Goal: Task Accomplishment & Management: Complete application form

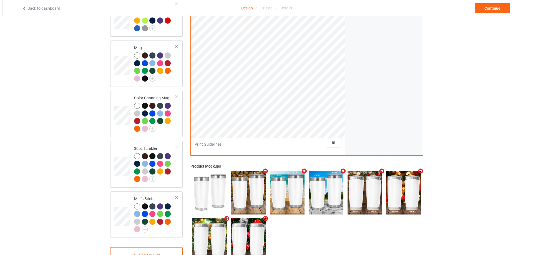
scroll to position [384, 0]
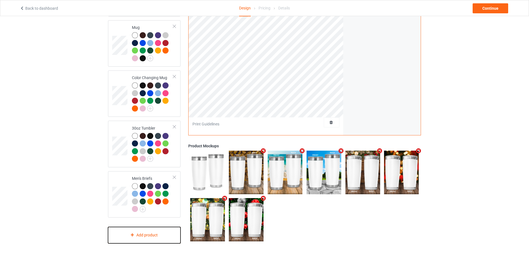
click at [149, 232] on div "Add product" at bounding box center [144, 235] width 73 height 16
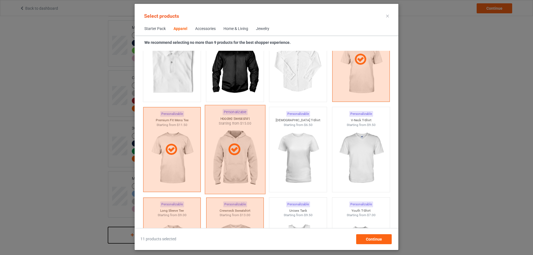
scroll to position [392, 0]
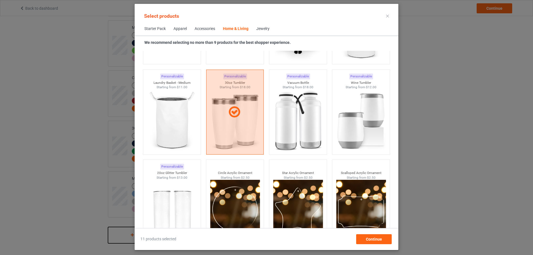
scroll to position [4235, 0]
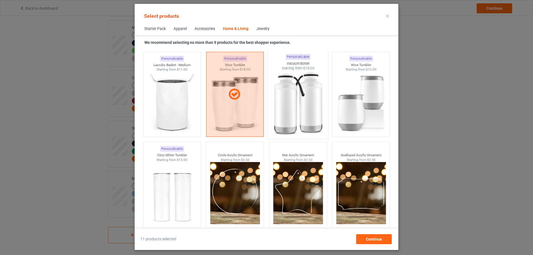
click at [275, 114] on img at bounding box center [298, 103] width 52 height 65
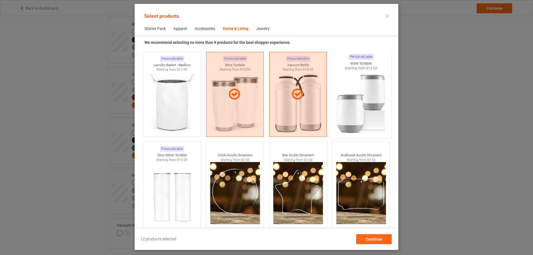
click at [370, 115] on img at bounding box center [361, 103] width 52 height 65
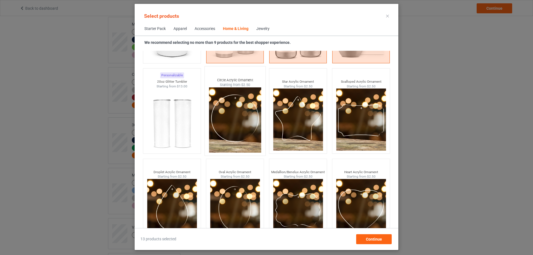
scroll to position [4328, 0]
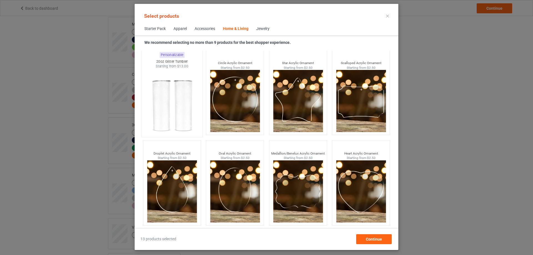
click at [186, 120] on img at bounding box center [172, 101] width 52 height 65
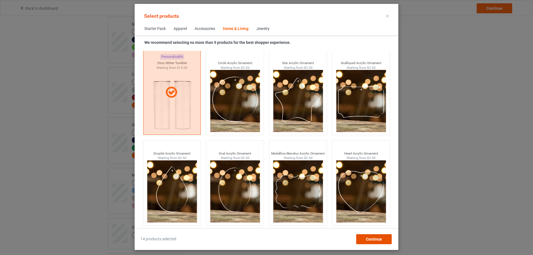
click at [368, 239] on span "Continue" at bounding box center [374, 239] width 16 height 4
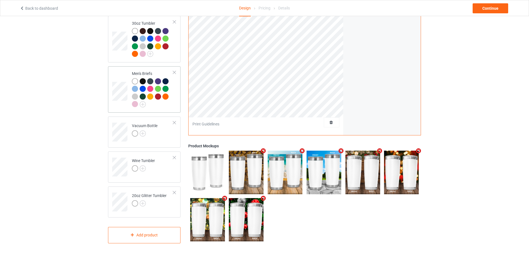
scroll to position [489, 0]
click at [141, 132] on img at bounding box center [143, 134] width 6 height 6
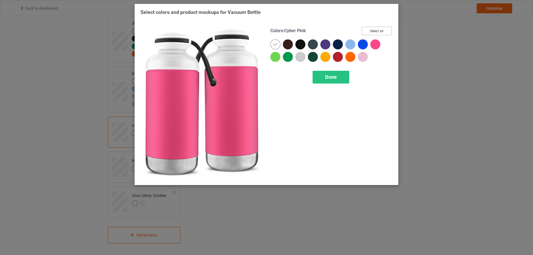
click at [379, 31] on button "Select all" at bounding box center [377, 31] width 30 height 9
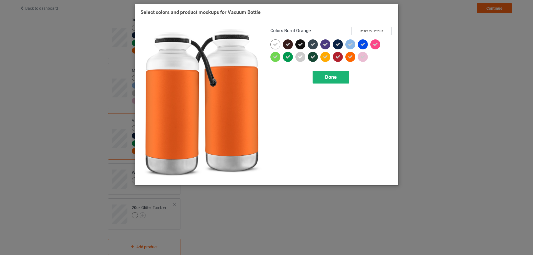
click at [340, 78] on div "Done" at bounding box center [331, 77] width 37 height 13
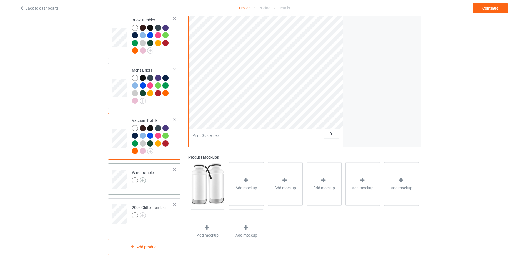
click at [144, 184] on img at bounding box center [143, 181] width 6 height 6
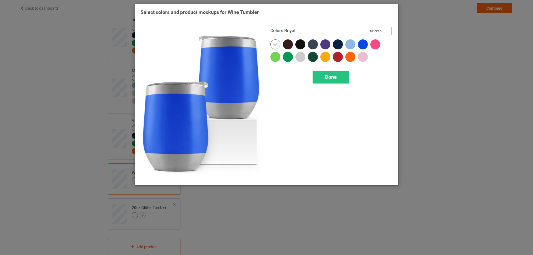
click at [374, 31] on button "Select all" at bounding box center [377, 31] width 30 height 9
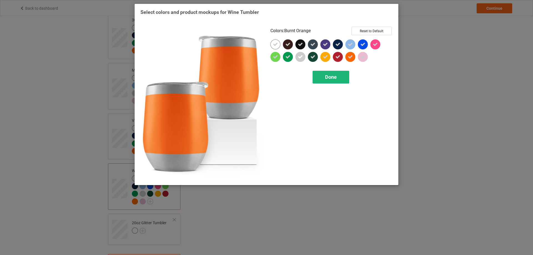
click at [339, 75] on div "Done" at bounding box center [331, 77] width 37 height 13
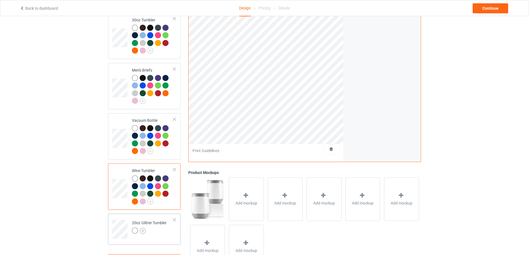
click at [144, 234] on img at bounding box center [143, 231] width 6 height 6
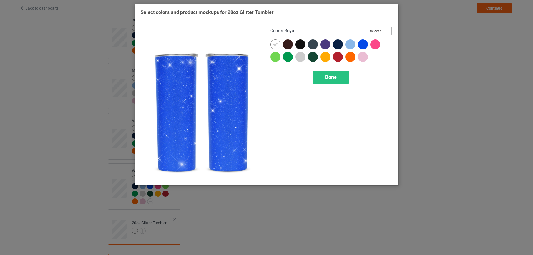
click at [374, 32] on button "Select all" at bounding box center [377, 31] width 30 height 9
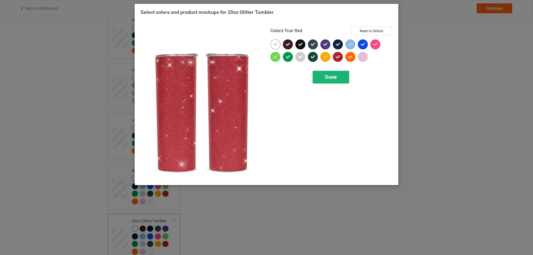
click at [336, 73] on div "Done" at bounding box center [331, 77] width 37 height 13
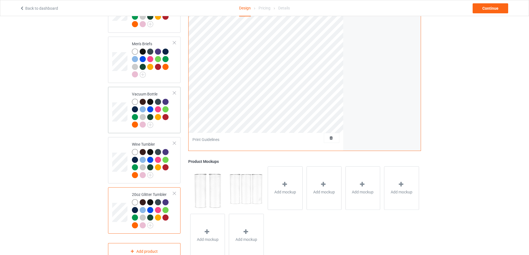
scroll to position [536, 0]
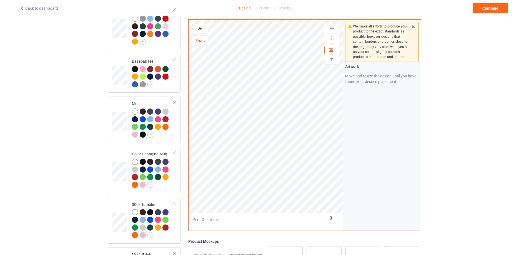
scroll to position [397, 0]
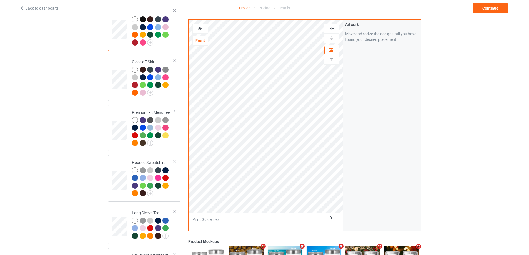
scroll to position [46, 0]
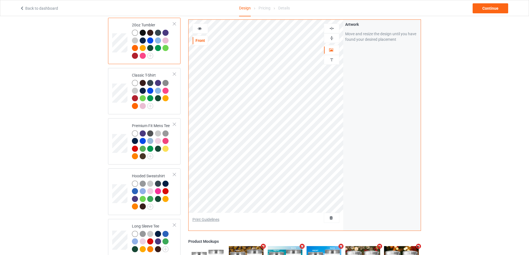
click at [216, 219] on div "Print Guidelines" at bounding box center [206, 220] width 27 height 6
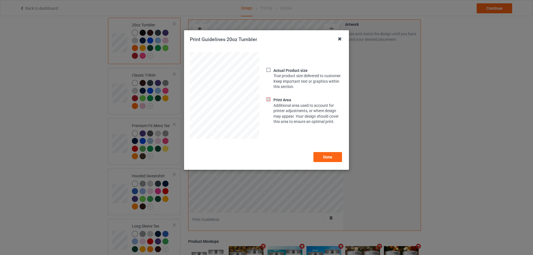
click at [340, 40] on icon at bounding box center [340, 38] width 9 height 9
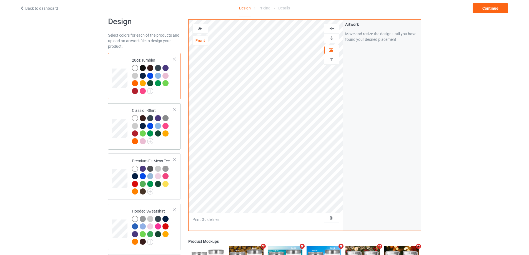
scroll to position [0, 0]
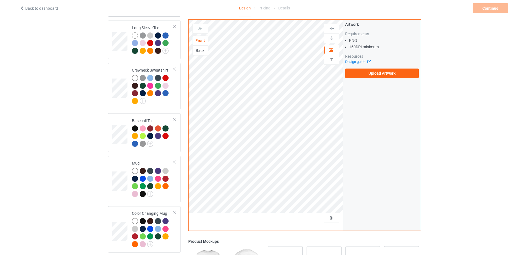
scroll to position [324, 0]
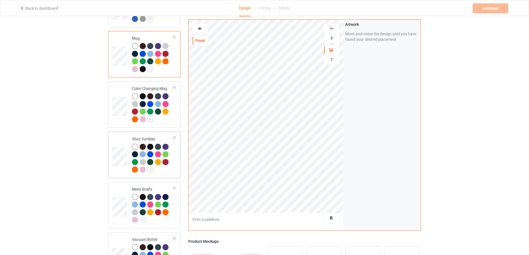
scroll to position [417, 0]
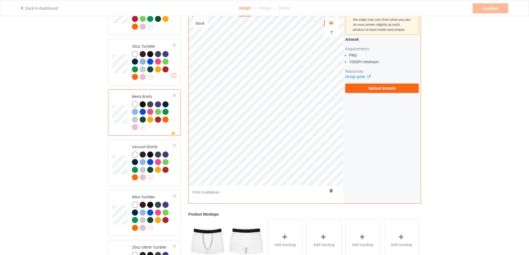
scroll to position [509, 0]
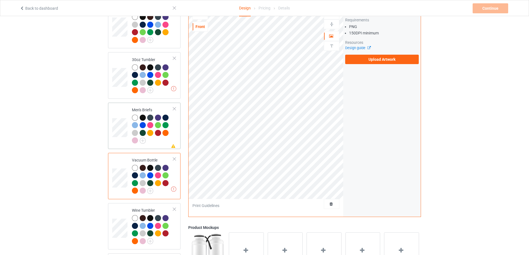
scroll to position [463, 0]
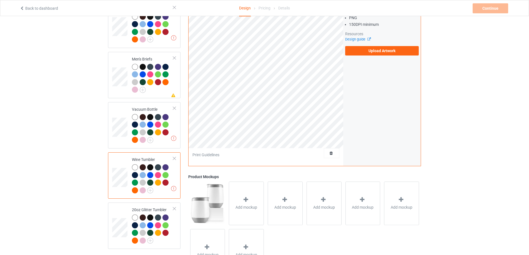
scroll to position [536, 0]
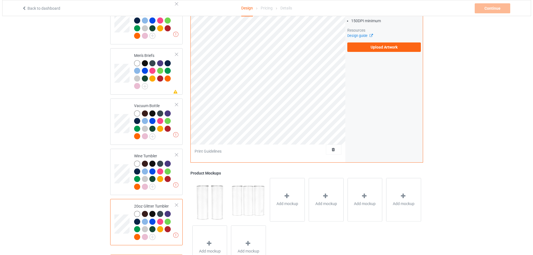
scroll to position [536, 0]
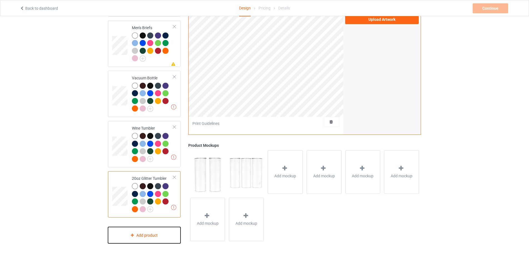
click at [141, 239] on div "Add product" at bounding box center [144, 235] width 73 height 16
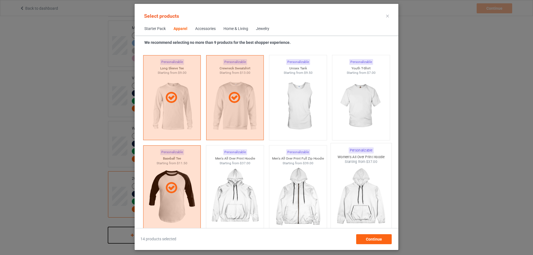
scroll to position [346, 0]
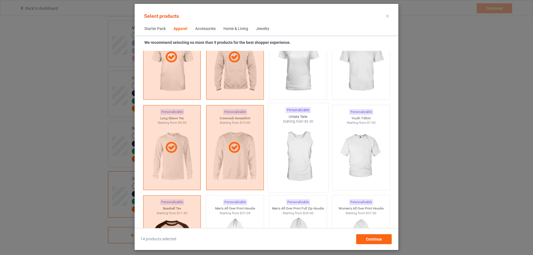
click at [302, 160] on img at bounding box center [298, 156] width 52 height 65
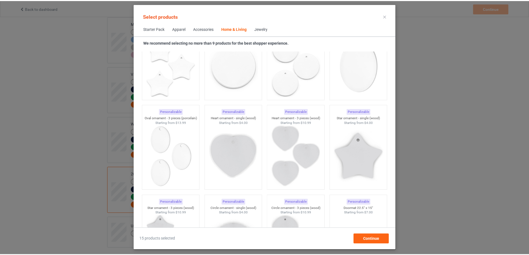
scroll to position [4142, 0]
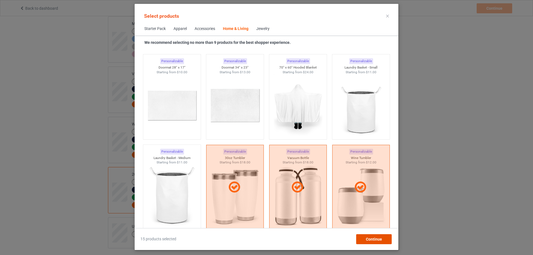
click at [365, 238] on div "Continue" at bounding box center [374, 239] width 36 height 10
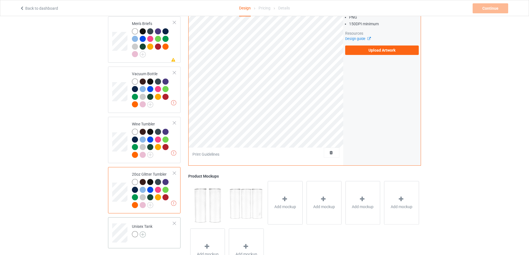
click at [144, 238] on img at bounding box center [143, 235] width 6 height 6
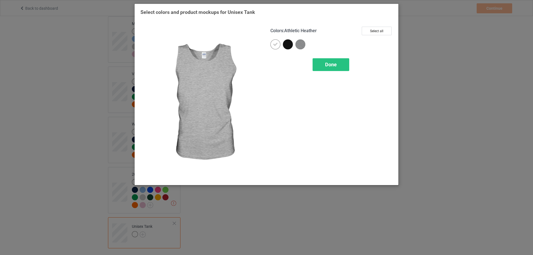
click at [303, 45] on img at bounding box center [301, 44] width 10 height 10
click at [328, 65] on span "Done" at bounding box center [331, 65] width 12 height 6
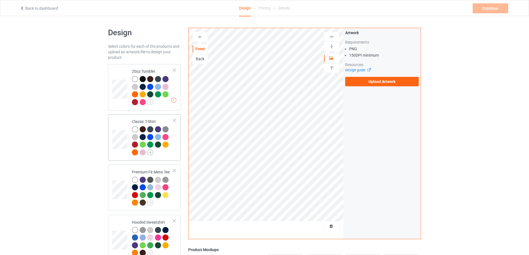
click at [149, 154] on img at bounding box center [150, 152] width 6 height 6
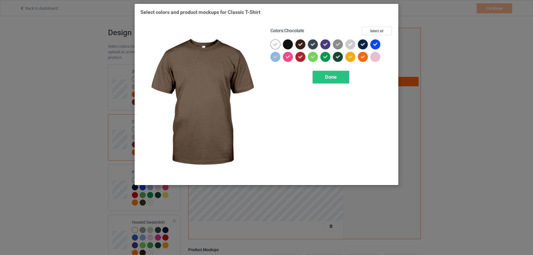
click at [301, 48] on div at bounding box center [301, 44] width 10 height 10
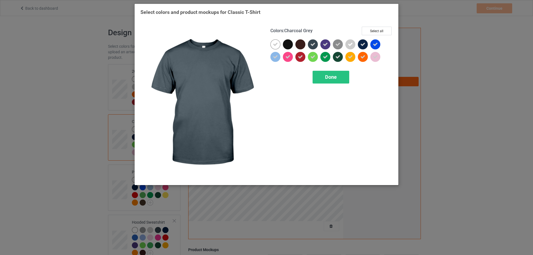
click at [312, 47] on div at bounding box center [313, 44] width 10 height 10
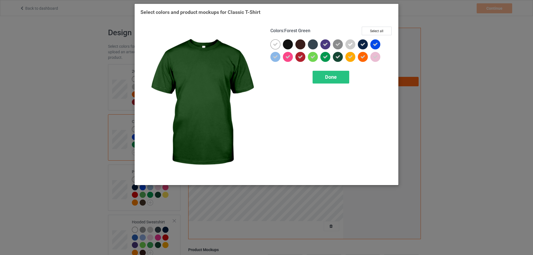
click at [337, 61] on div at bounding box center [338, 57] width 10 height 10
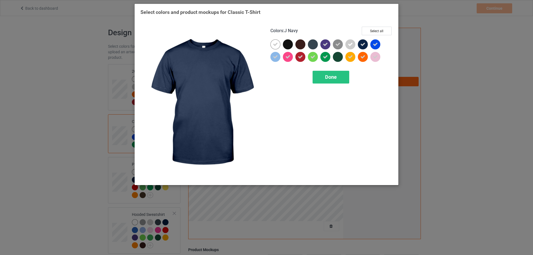
click at [367, 43] on div at bounding box center [363, 44] width 10 height 10
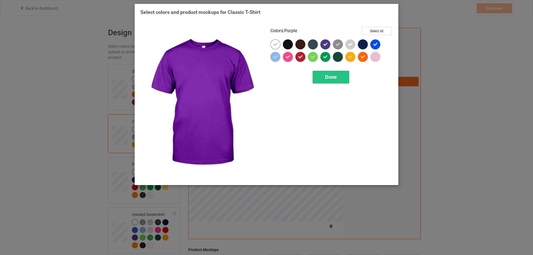
click at [323, 46] on icon at bounding box center [325, 44] width 5 height 5
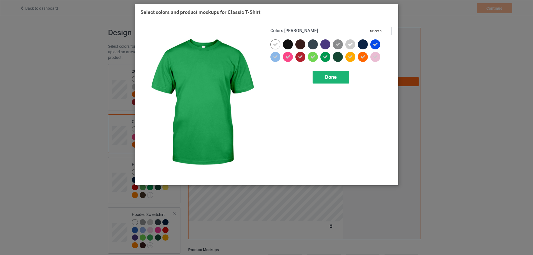
click at [328, 79] on span "Done" at bounding box center [331, 77] width 12 height 6
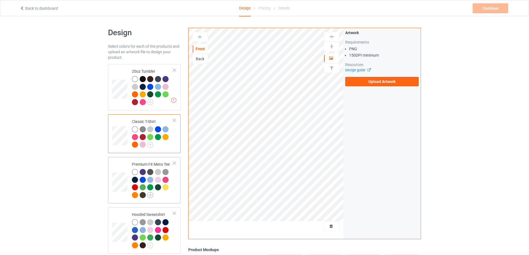
click at [151, 196] on img at bounding box center [150, 195] width 6 height 6
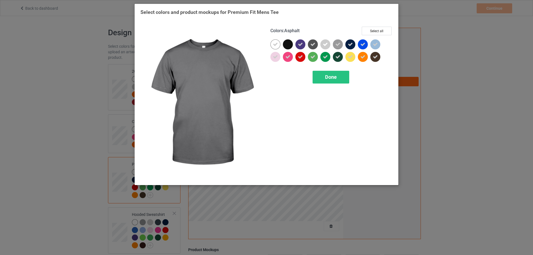
click at [311, 46] on icon at bounding box center [313, 44] width 5 height 5
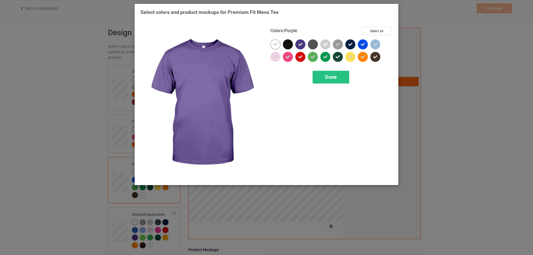
click at [303, 45] on icon at bounding box center [300, 44] width 5 height 5
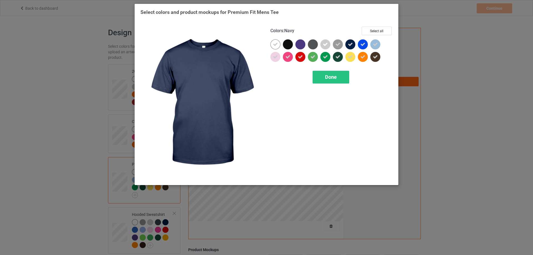
click at [351, 43] on icon at bounding box center [350, 44] width 5 height 5
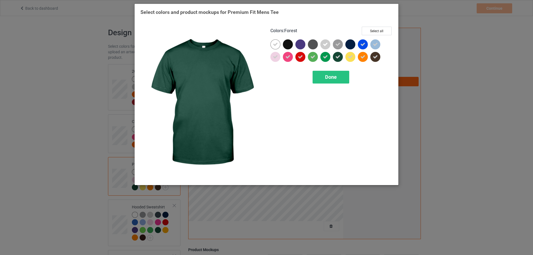
click at [340, 57] on icon at bounding box center [338, 56] width 5 height 5
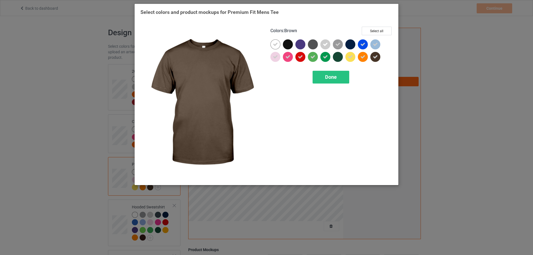
click at [376, 59] on icon at bounding box center [375, 56] width 5 height 5
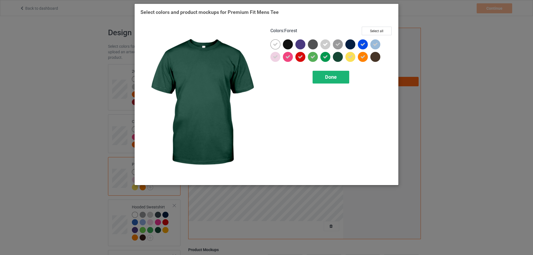
click at [335, 77] on span "Done" at bounding box center [331, 77] width 12 height 6
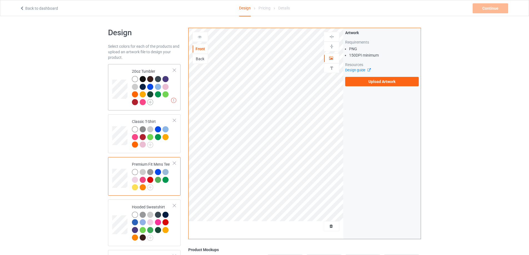
click at [150, 102] on img at bounding box center [150, 102] width 6 height 6
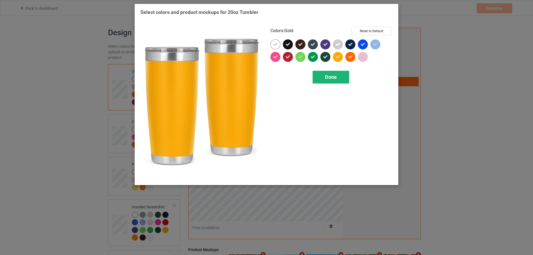
click at [329, 77] on span "Done" at bounding box center [331, 77] width 12 height 6
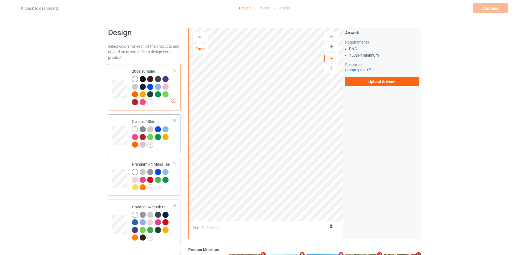
click at [151, 146] on img at bounding box center [150, 145] width 6 height 6
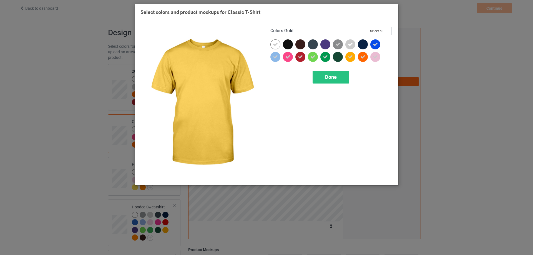
click at [354, 58] on div at bounding box center [351, 57] width 10 height 10
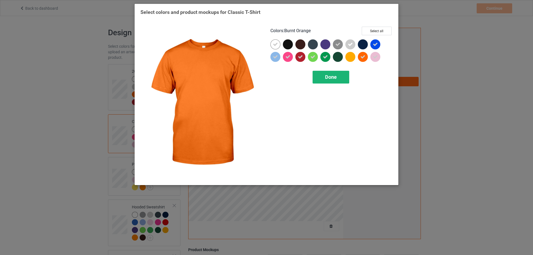
click at [339, 83] on div "Done" at bounding box center [331, 77] width 37 height 13
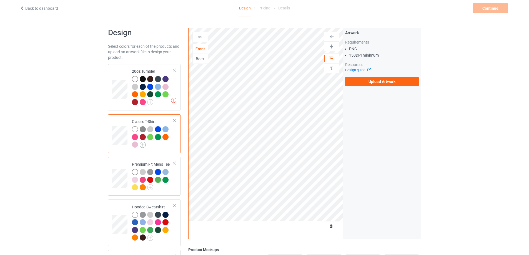
click at [143, 145] on img at bounding box center [143, 145] width 6 height 6
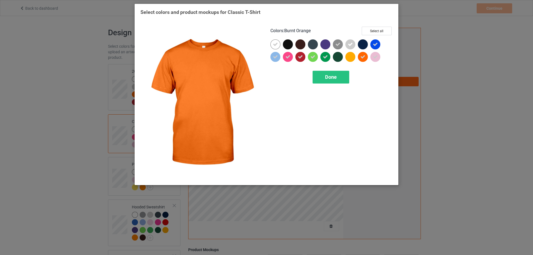
click at [361, 59] on icon at bounding box center [363, 56] width 5 height 5
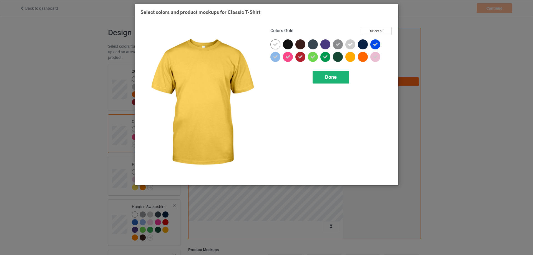
click at [334, 76] on span "Done" at bounding box center [331, 77] width 12 height 6
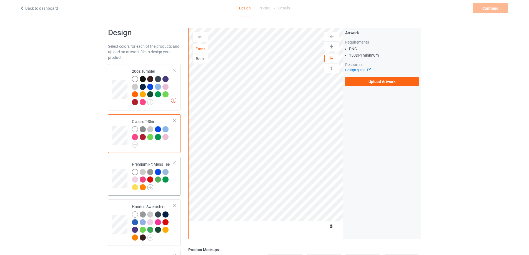
click at [151, 189] on img at bounding box center [150, 187] width 6 height 6
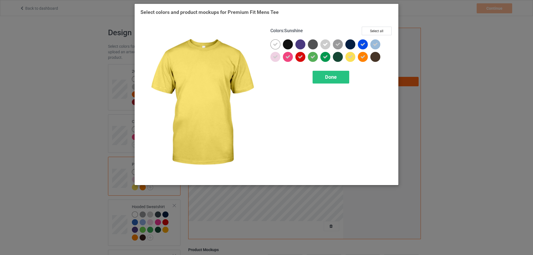
click at [353, 60] on div at bounding box center [351, 57] width 10 height 10
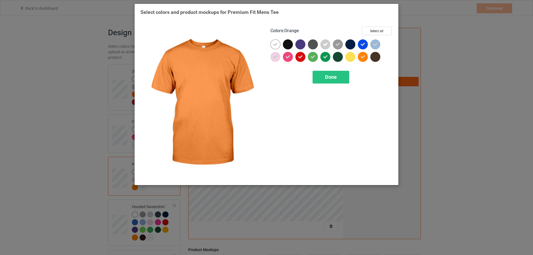
click at [363, 60] on div at bounding box center [363, 57] width 10 height 10
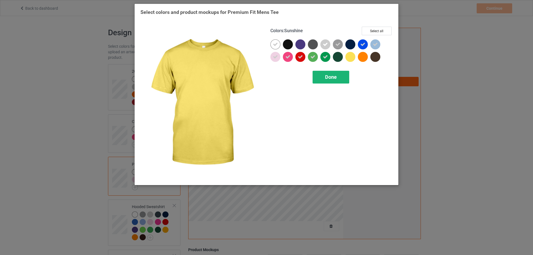
click at [331, 78] on span "Done" at bounding box center [331, 77] width 12 height 6
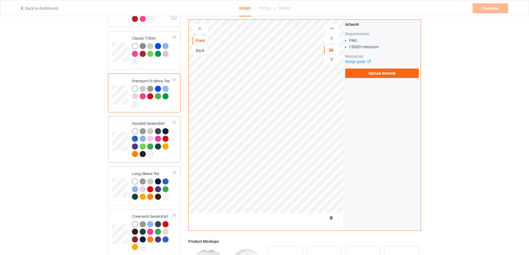
scroll to position [93, 0]
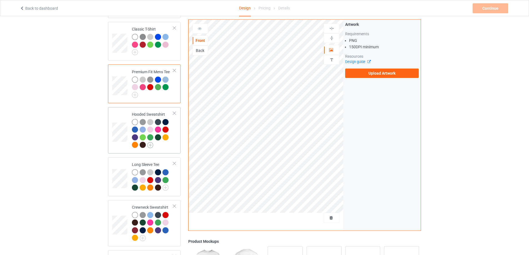
click at [149, 146] on img at bounding box center [150, 145] width 6 height 6
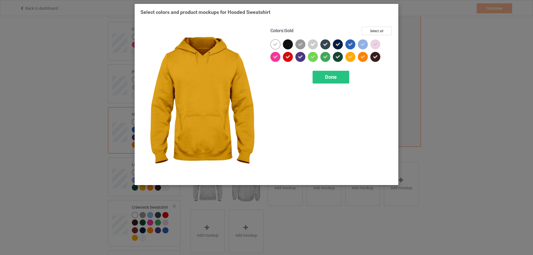
click at [350, 60] on div at bounding box center [351, 57] width 10 height 10
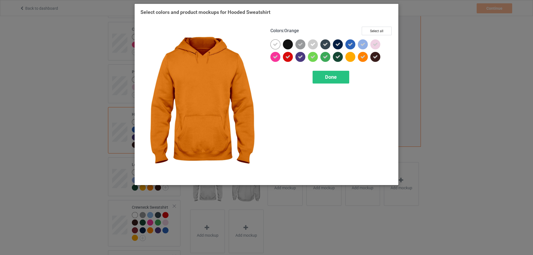
click at [361, 58] on icon at bounding box center [363, 56] width 5 height 5
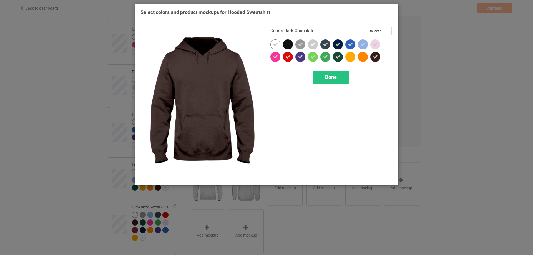
click at [373, 58] on icon at bounding box center [375, 56] width 5 height 5
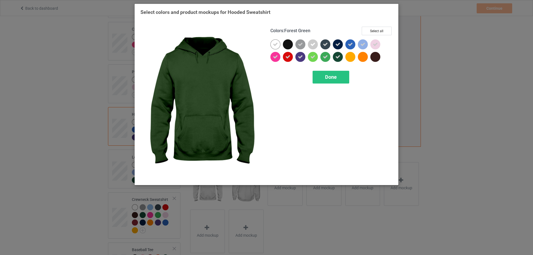
click at [336, 57] on icon at bounding box center [338, 56] width 5 height 5
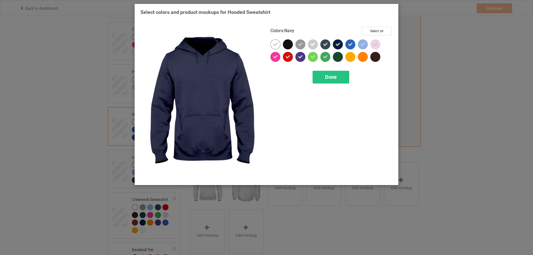
click at [339, 43] on icon at bounding box center [338, 44] width 5 height 5
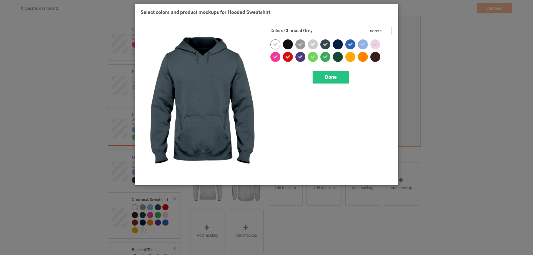
click at [325, 44] on icon at bounding box center [325, 44] width 5 height 5
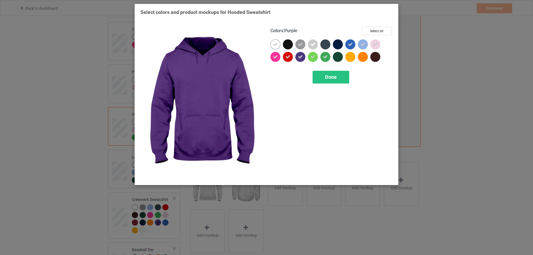
click at [302, 59] on icon at bounding box center [300, 56] width 5 height 5
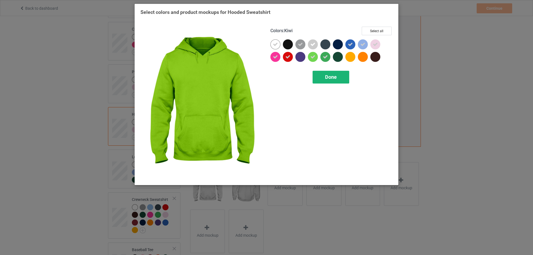
click at [318, 74] on div "Done" at bounding box center [331, 77] width 37 height 13
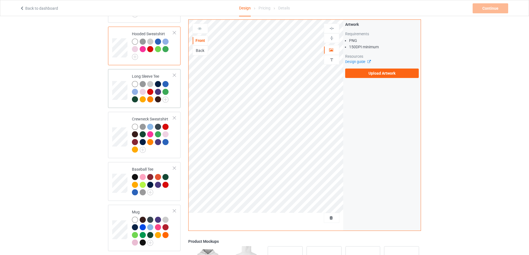
scroll to position [185, 0]
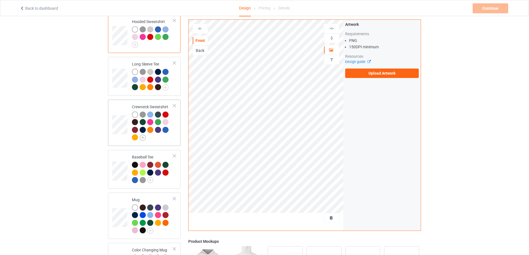
click at [143, 137] on img at bounding box center [143, 138] width 6 height 6
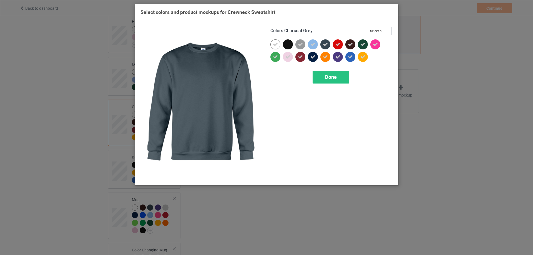
click at [323, 45] on icon at bounding box center [325, 44] width 5 height 5
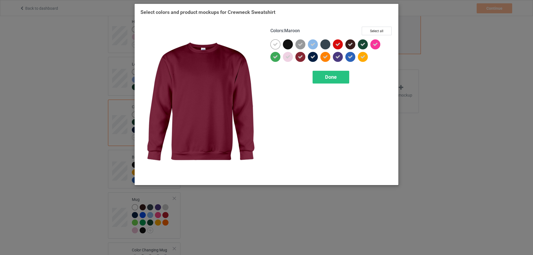
click at [300, 58] on icon at bounding box center [300, 56] width 5 height 5
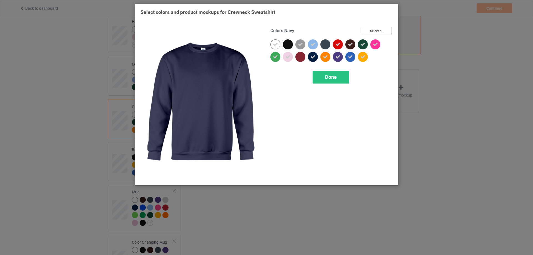
click at [313, 58] on icon at bounding box center [313, 56] width 5 height 5
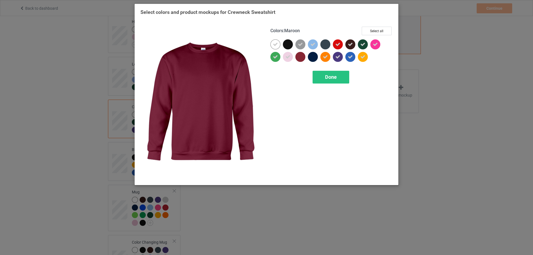
click at [302, 58] on div at bounding box center [301, 57] width 10 height 10
click at [302, 60] on div at bounding box center [301, 57] width 10 height 10
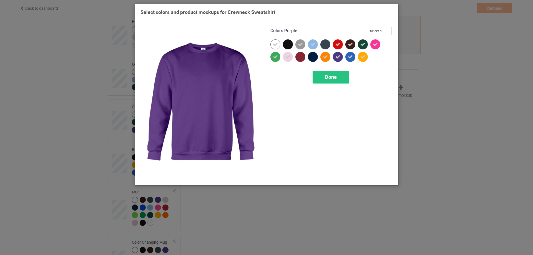
click at [338, 59] on icon at bounding box center [338, 56] width 5 height 5
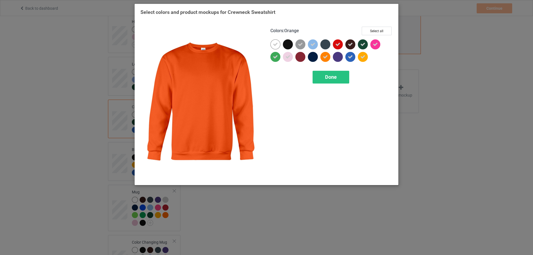
click at [326, 60] on div at bounding box center [326, 57] width 10 height 10
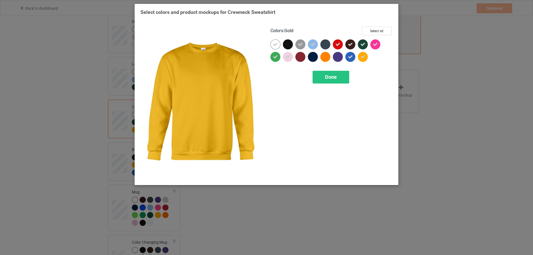
click at [368, 60] on div at bounding box center [364, 58] width 13 height 13
click at [362, 56] on div at bounding box center [363, 57] width 10 height 10
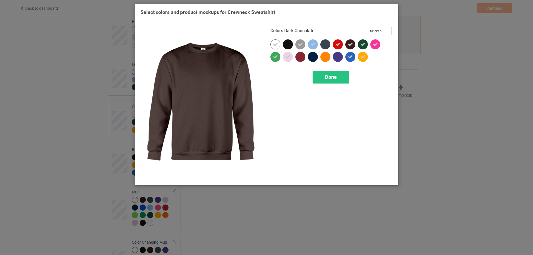
click at [349, 46] on icon at bounding box center [350, 44] width 5 height 5
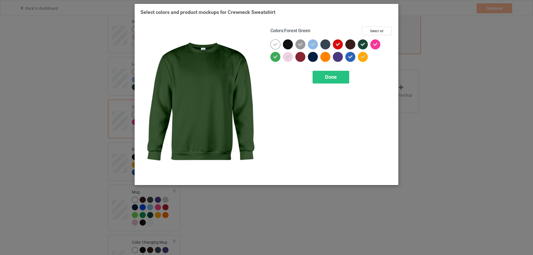
click at [361, 45] on icon at bounding box center [363, 44] width 5 height 5
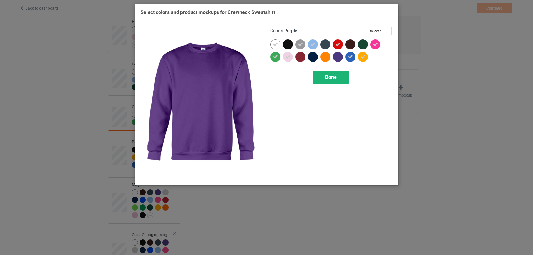
click at [329, 76] on span "Done" at bounding box center [331, 77] width 12 height 6
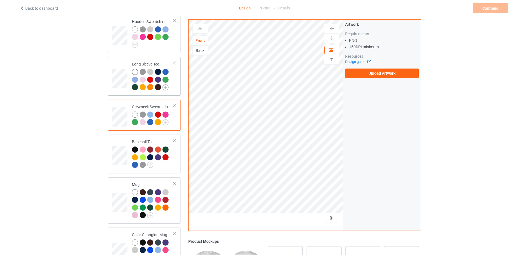
click at [166, 88] on img at bounding box center [166, 87] width 6 height 6
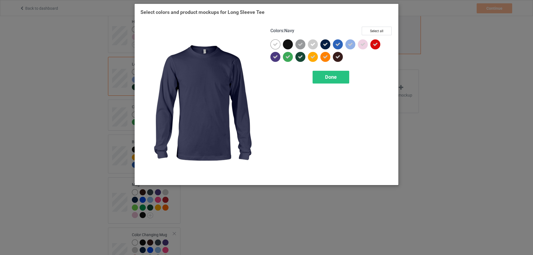
click at [328, 46] on div at bounding box center [326, 44] width 10 height 10
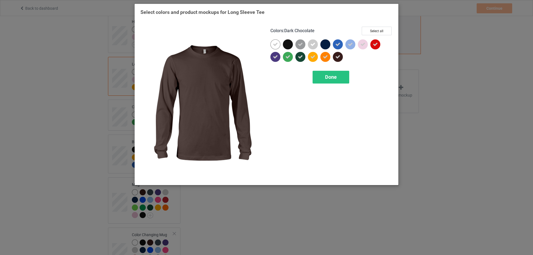
drag, startPoint x: 339, startPoint y: 58, endPoint x: 348, endPoint y: 58, distance: 8.9
click at [339, 58] on icon at bounding box center [338, 56] width 5 height 5
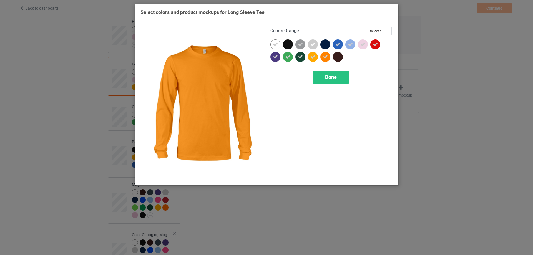
click at [324, 60] on div at bounding box center [326, 57] width 10 height 10
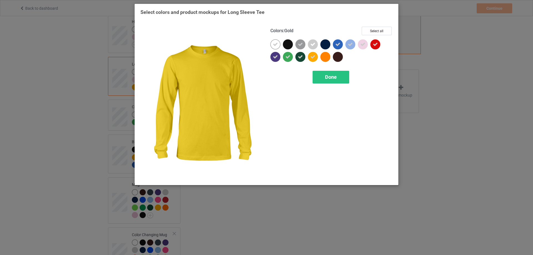
click at [314, 59] on icon at bounding box center [313, 56] width 5 height 5
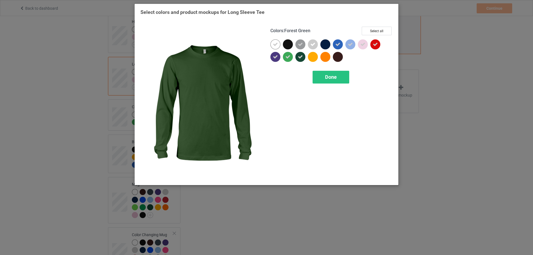
click at [302, 58] on icon at bounding box center [300, 56] width 5 height 5
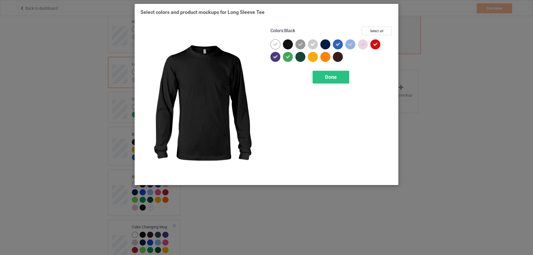
click at [289, 45] on div at bounding box center [288, 44] width 10 height 10
click at [289, 45] on icon at bounding box center [288, 44] width 5 height 5
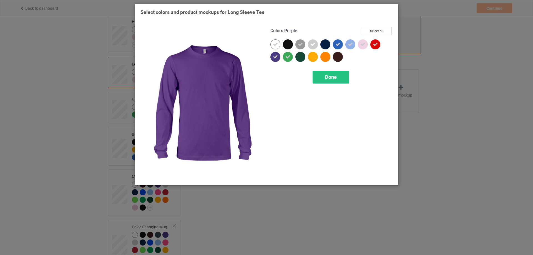
click at [276, 59] on icon at bounding box center [275, 56] width 5 height 5
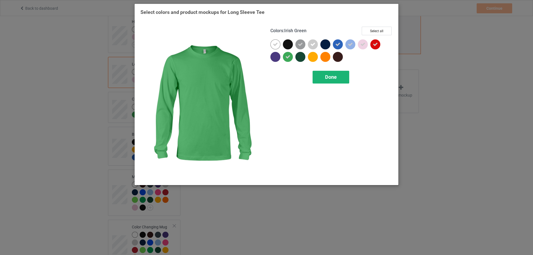
click at [323, 73] on div "Done" at bounding box center [331, 77] width 37 height 13
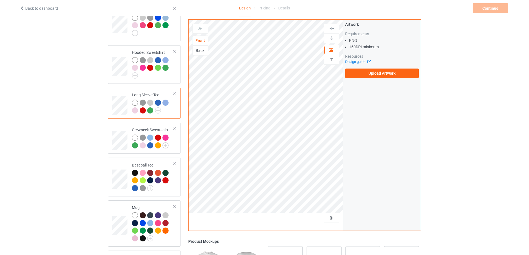
scroll to position [247, 0]
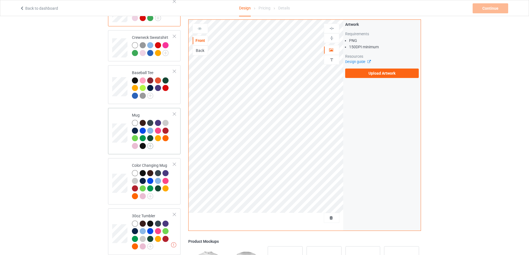
click at [150, 148] on img at bounding box center [150, 146] width 6 height 6
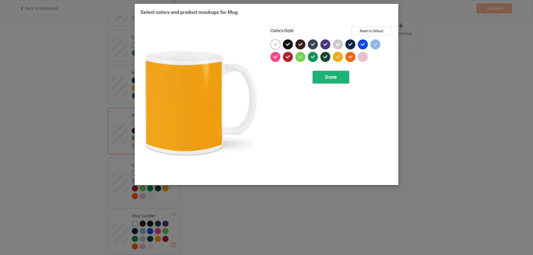
click at [339, 78] on div "Done" at bounding box center [331, 77] width 37 height 13
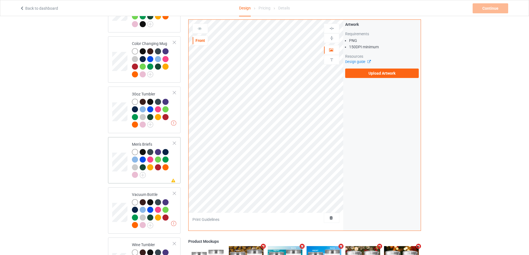
scroll to position [370, 0]
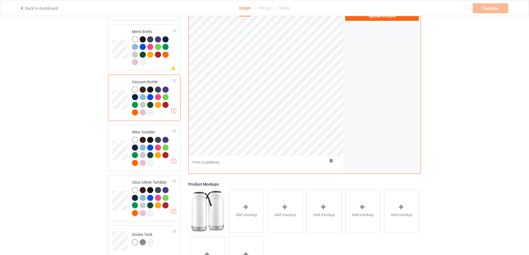
scroll to position [509, 0]
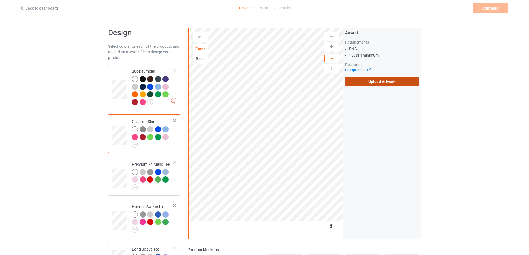
click at [376, 81] on label "Upload Artwork" at bounding box center [382, 81] width 74 height 9
click at [0, 0] on input "Upload Artwork" at bounding box center [0, 0] width 0 height 0
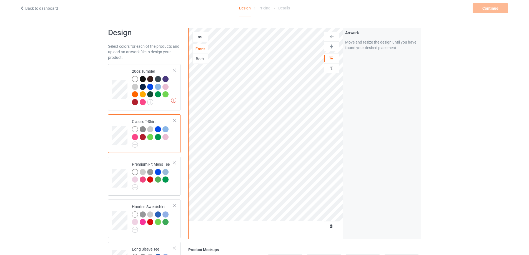
click at [197, 57] on div "Back" at bounding box center [200, 59] width 15 height 6
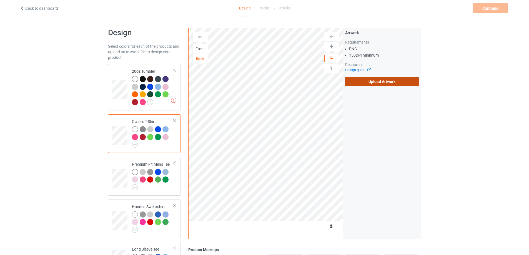
click at [364, 83] on label "Upload Artwork" at bounding box center [382, 81] width 74 height 9
click at [0, 0] on input "Upload Artwork" at bounding box center [0, 0] width 0 height 0
click at [389, 83] on label "Upload Artwork" at bounding box center [382, 81] width 74 height 9
click at [0, 0] on input "Upload Artwork" at bounding box center [0, 0] width 0 height 0
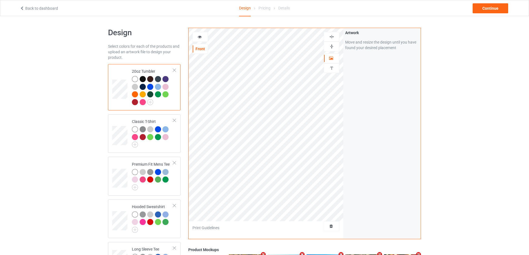
click at [329, 36] on img at bounding box center [331, 36] width 5 height 5
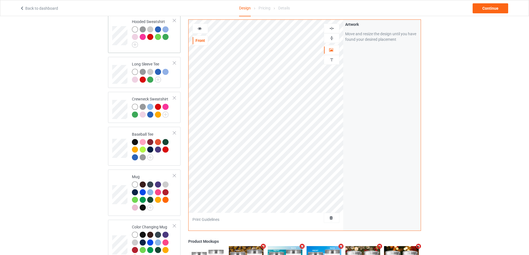
scroll to position [231, 0]
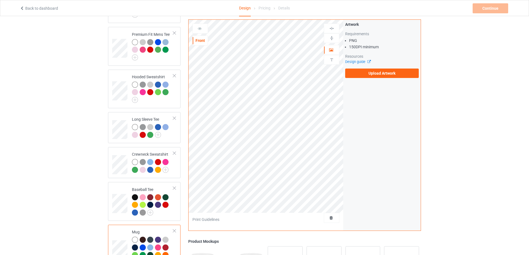
scroll to position [185, 0]
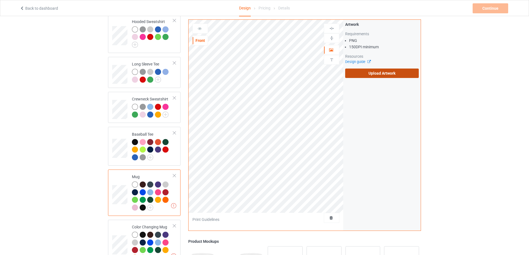
click at [378, 78] on label "Upload Artwork" at bounding box center [382, 73] width 74 height 9
click at [0, 0] on input "Upload Artwork" at bounding box center [0, 0] width 0 height 0
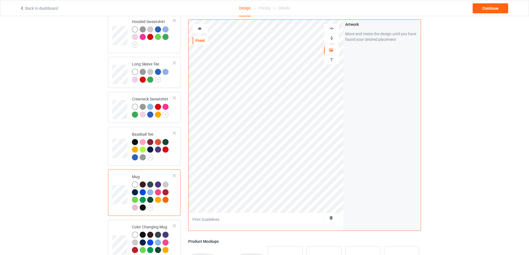
click at [335, 30] on div at bounding box center [331, 28] width 15 height 5
click at [332, 37] on img at bounding box center [331, 38] width 5 height 5
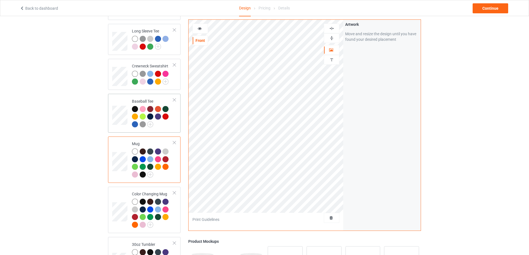
scroll to position [231, 0]
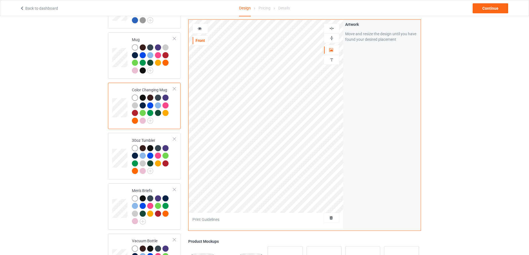
scroll to position [324, 0]
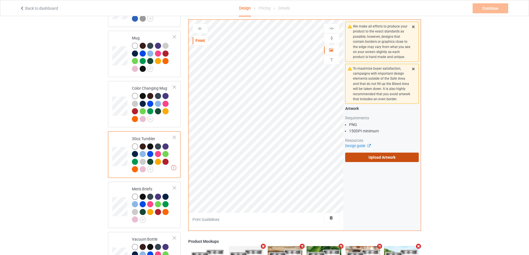
click at [369, 157] on label "Upload Artwork" at bounding box center [382, 157] width 74 height 9
click at [0, 0] on input "Upload Artwork" at bounding box center [0, 0] width 0 height 0
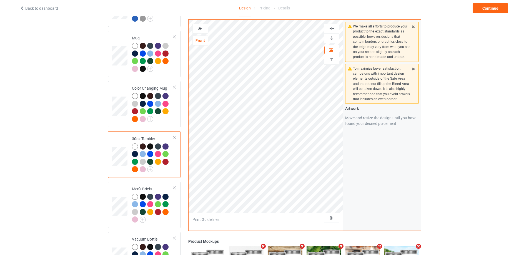
click at [333, 39] on img at bounding box center [331, 38] width 5 height 5
click at [333, 28] on img at bounding box center [331, 28] width 5 height 5
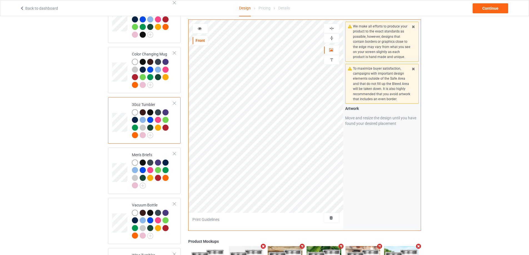
scroll to position [370, 0]
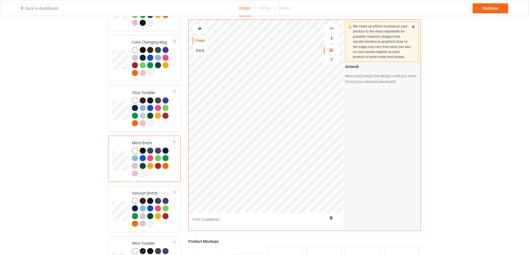
click at [331, 31] on img at bounding box center [331, 28] width 5 height 5
click at [198, 30] on icon at bounding box center [200, 28] width 5 height 4
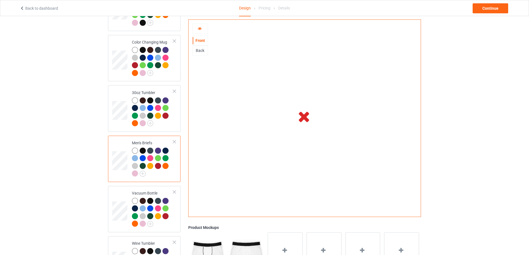
click at [200, 31] on div at bounding box center [200, 29] width 15 height 6
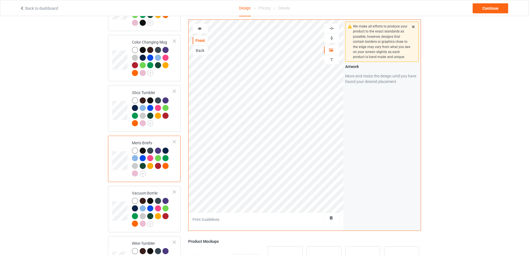
click at [200, 30] on icon at bounding box center [200, 28] width 5 height 4
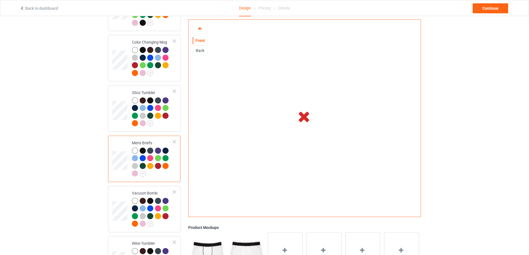
click at [200, 30] on icon at bounding box center [200, 28] width 5 height 4
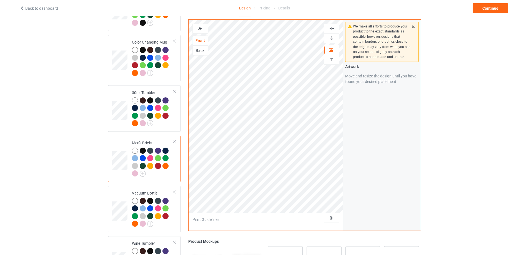
click at [200, 30] on icon at bounding box center [200, 28] width 5 height 4
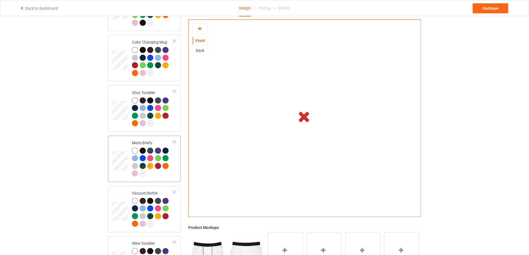
click at [200, 30] on icon at bounding box center [200, 28] width 5 height 4
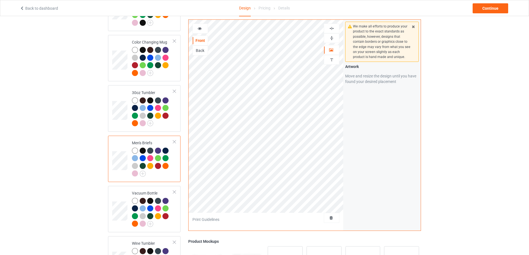
click at [202, 53] on div "Back" at bounding box center [200, 51] width 15 height 6
click at [202, 29] on icon at bounding box center [200, 28] width 5 height 4
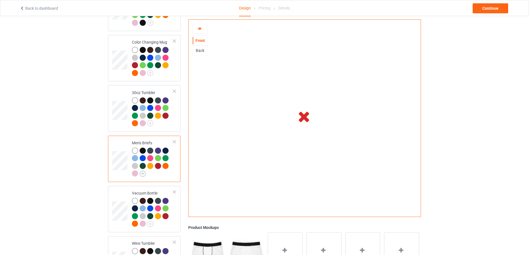
click at [143, 177] on img at bounding box center [143, 174] width 6 height 6
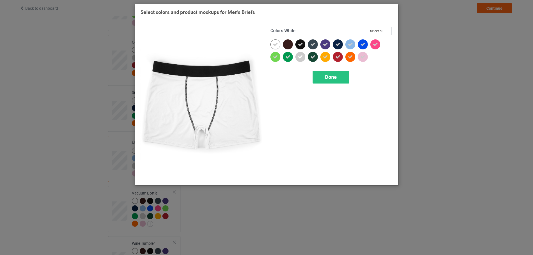
click at [276, 46] on icon at bounding box center [275, 44] width 5 height 5
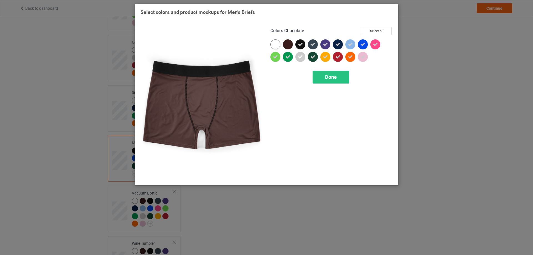
click at [288, 46] on div at bounding box center [288, 44] width 10 height 10
click at [290, 47] on icon at bounding box center [288, 44] width 5 height 5
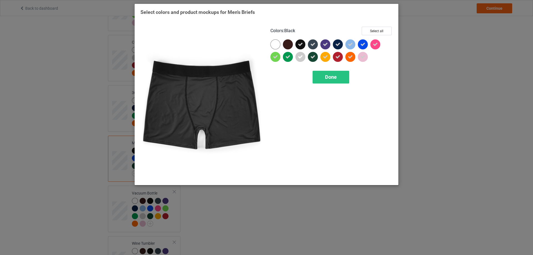
click at [301, 46] on icon at bounding box center [300, 44] width 5 height 5
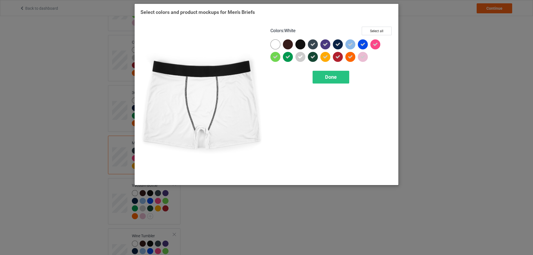
click at [278, 44] on div at bounding box center [276, 44] width 10 height 10
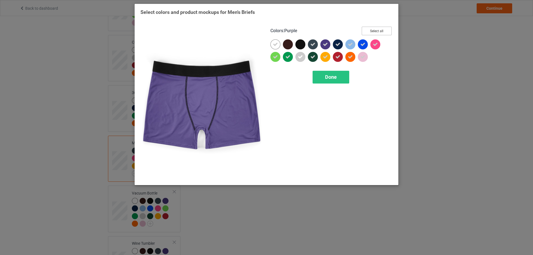
click at [378, 31] on button "Select all" at bounding box center [377, 31] width 30 height 9
click at [378, 31] on button "Reset to Default" at bounding box center [372, 31] width 40 height 9
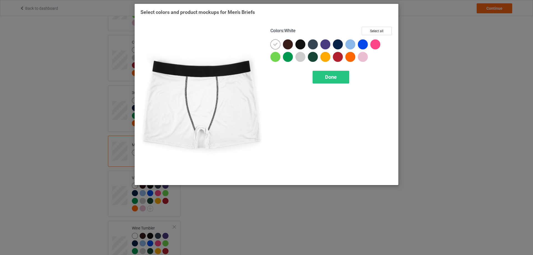
click at [275, 46] on icon at bounding box center [275, 44] width 5 height 5
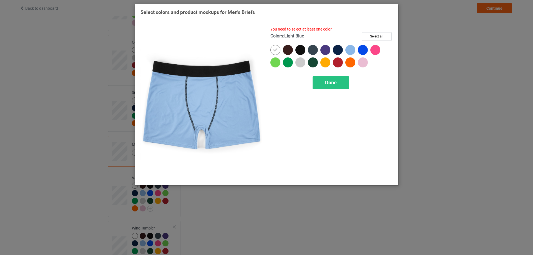
click at [347, 51] on div at bounding box center [351, 50] width 10 height 10
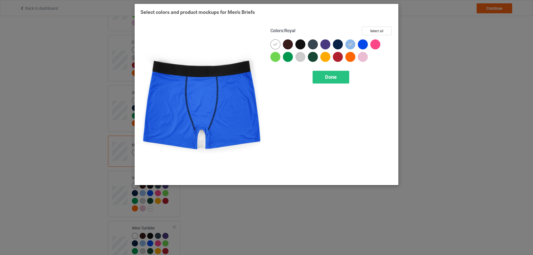
click at [364, 45] on div at bounding box center [363, 44] width 10 height 10
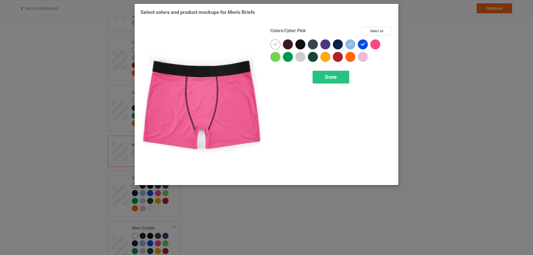
click at [373, 45] on div at bounding box center [376, 44] width 10 height 10
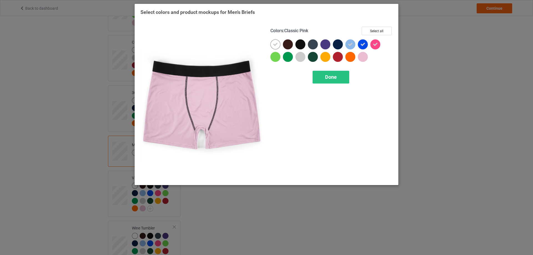
click at [362, 58] on div at bounding box center [363, 57] width 10 height 10
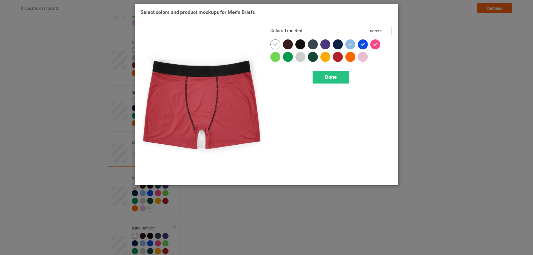
click at [337, 58] on div at bounding box center [338, 57] width 10 height 10
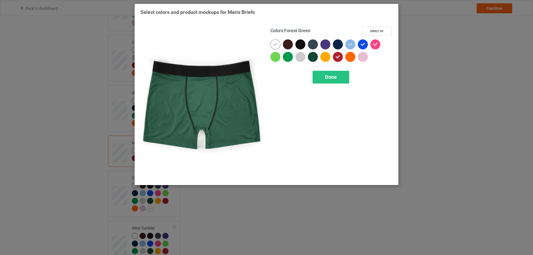
click at [313, 59] on div at bounding box center [313, 57] width 10 height 10
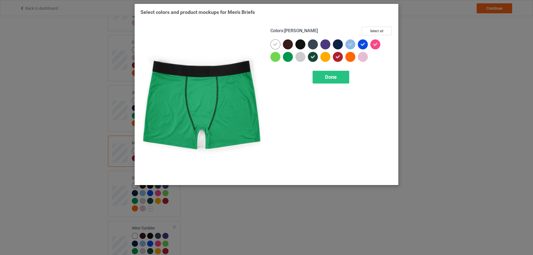
click at [287, 59] on div at bounding box center [288, 57] width 10 height 10
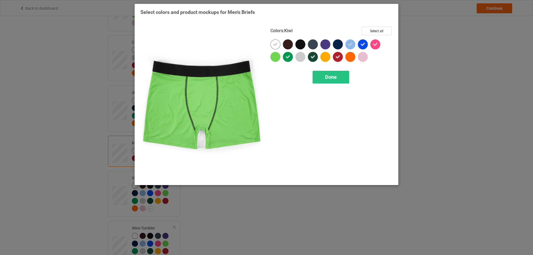
click at [273, 59] on div at bounding box center [276, 57] width 10 height 10
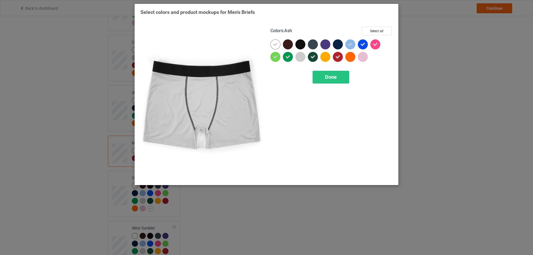
click at [301, 58] on div at bounding box center [301, 57] width 10 height 10
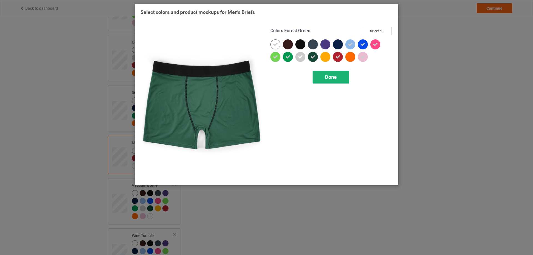
click at [328, 76] on span "Done" at bounding box center [331, 77] width 12 height 6
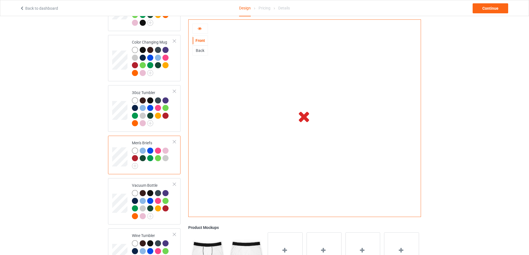
click at [197, 30] on div at bounding box center [200, 29] width 15 height 6
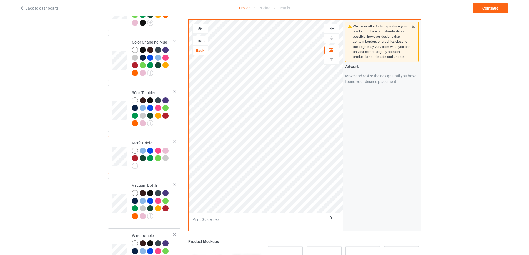
click at [197, 30] on div at bounding box center [200, 29] width 15 height 6
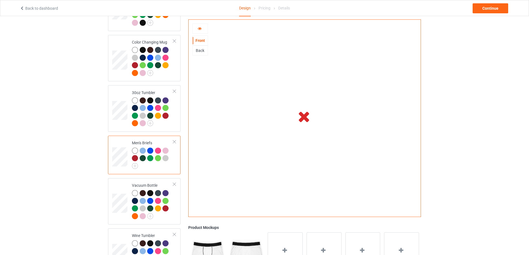
click at [203, 51] on div "Back" at bounding box center [200, 51] width 15 height 6
click at [202, 27] on icon at bounding box center [200, 28] width 5 height 4
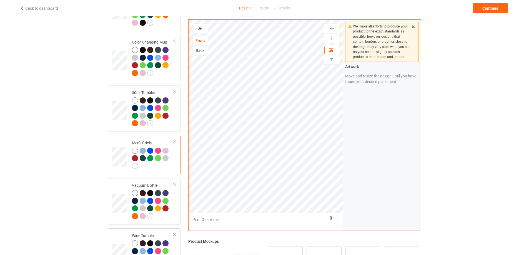
click at [198, 53] on div "Back" at bounding box center [200, 51] width 15 height 6
click at [199, 41] on div "Front" at bounding box center [200, 41] width 15 height 6
click at [199, 49] on div "Back" at bounding box center [200, 51] width 15 height 6
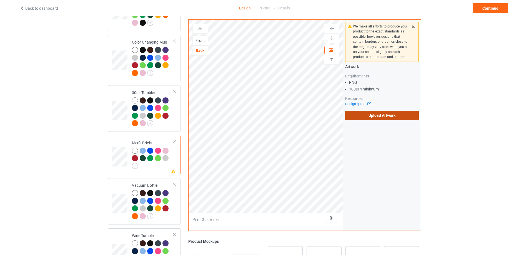
click at [378, 118] on label "Upload Artwork" at bounding box center [382, 115] width 74 height 9
click at [0, 0] on input "Upload Artwork" at bounding box center [0, 0] width 0 height 0
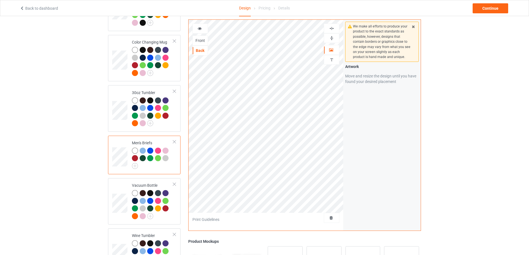
click at [332, 30] on img at bounding box center [331, 28] width 5 height 5
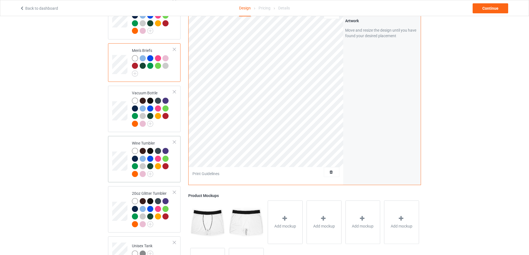
scroll to position [463, 0]
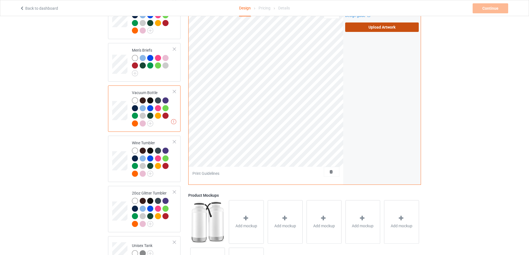
click at [381, 30] on label "Upload Artwork" at bounding box center [382, 27] width 74 height 9
click at [0, 0] on input "Upload Artwork" at bounding box center [0, 0] width 0 height 0
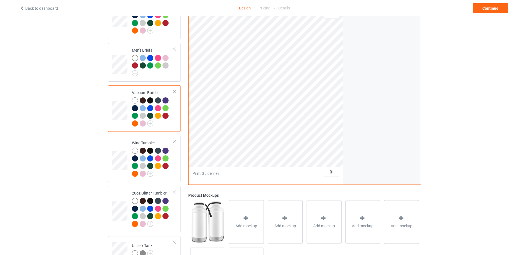
scroll to position [417, 0]
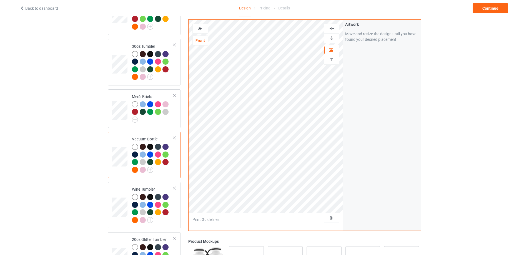
click at [333, 27] on img at bounding box center [331, 28] width 5 height 5
click at [330, 37] on img at bounding box center [331, 38] width 5 height 5
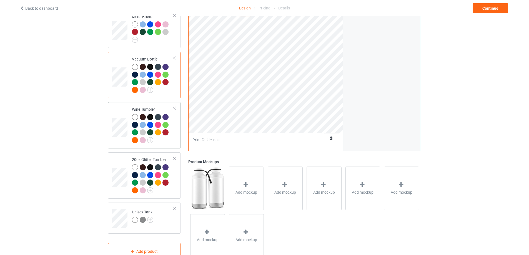
scroll to position [509, 0]
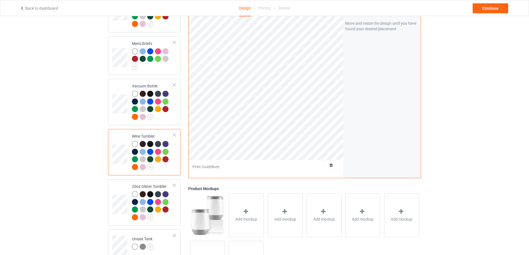
scroll to position [417, 0]
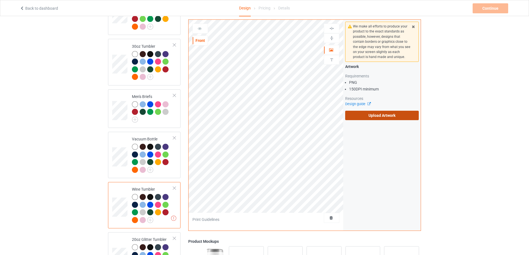
click at [377, 115] on label "Upload Artwork" at bounding box center [382, 115] width 74 height 9
click at [0, 0] on input "Upload Artwork" at bounding box center [0, 0] width 0 height 0
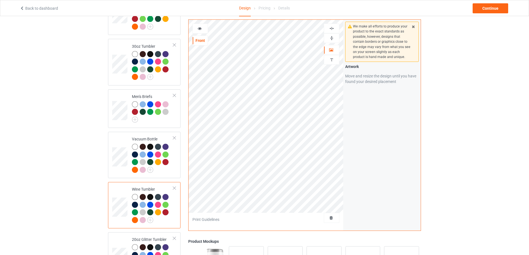
click at [333, 28] on img at bounding box center [331, 28] width 5 height 5
click at [333, 38] on img at bounding box center [331, 38] width 5 height 5
click at [335, 31] on div at bounding box center [331, 28] width 15 height 5
click at [332, 37] on img at bounding box center [331, 38] width 5 height 5
click at [199, 29] on icon at bounding box center [200, 28] width 5 height 4
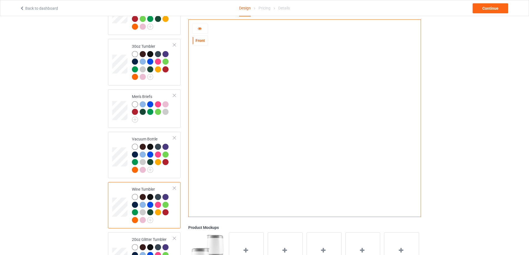
click at [200, 31] on div at bounding box center [200, 29] width 15 height 6
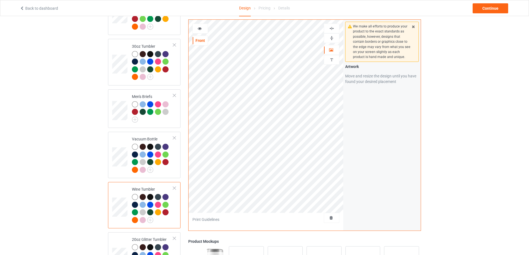
scroll to position [463, 0]
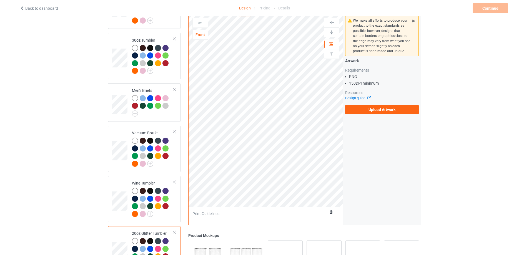
scroll to position [417, 0]
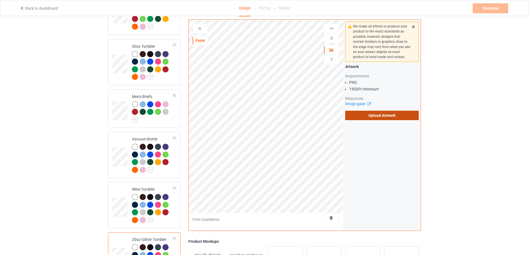
click at [376, 117] on label "Upload Artwork" at bounding box center [382, 115] width 74 height 9
click at [0, 0] on input "Upload Artwork" at bounding box center [0, 0] width 0 height 0
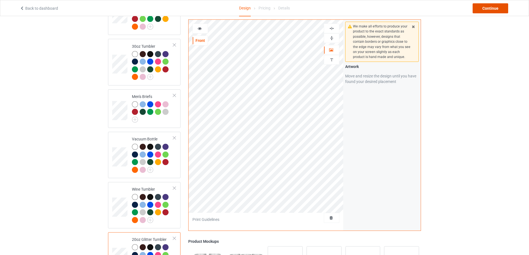
click at [492, 11] on div "Continue" at bounding box center [491, 8] width 36 height 10
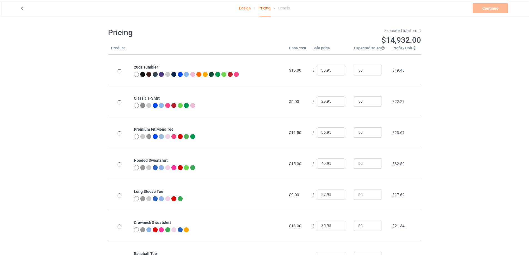
type input "26.95"
type input "32.95"
type input "46.95"
type input "31.95"
type input "39.95"
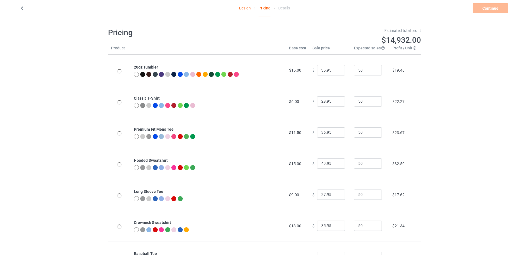
type input "39.95"
type input "28.95"
click at [323, 101] on input "26.95" at bounding box center [331, 101] width 28 height 11
type input "29.95"
click at [322, 133] on input "32.95" at bounding box center [331, 133] width 28 height 11
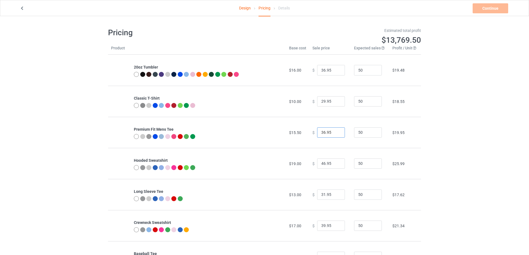
type input "36.95"
click at [322, 165] on input "46.95" at bounding box center [331, 164] width 28 height 11
type input "49.95"
click at [323, 195] on input "31.95" at bounding box center [331, 195] width 28 height 11
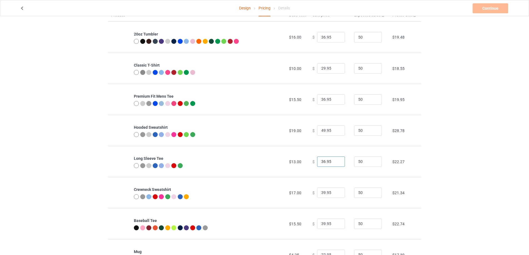
scroll to position [46, 0]
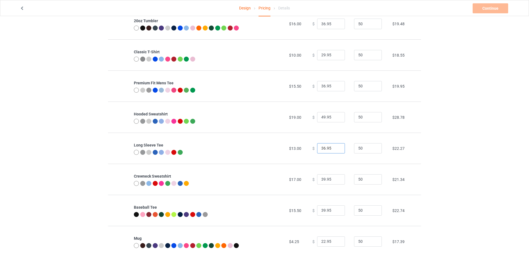
type input "36.95"
drag, startPoint x: 323, startPoint y: 179, endPoint x: 318, endPoint y: 179, distance: 4.2
click at [318, 179] on input "39.95" at bounding box center [331, 179] width 28 height 11
type input "42.95"
drag, startPoint x: 323, startPoint y: 210, endPoint x: 318, endPoint y: 211, distance: 4.3
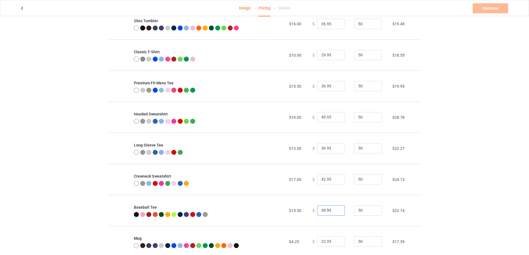
click at [318, 211] on input "39.95" at bounding box center [331, 211] width 28 height 11
type input "45.95"
click at [322, 150] on input "36.95" at bounding box center [331, 148] width 28 height 11
type input "39.95"
click at [322, 87] on input "36.95" at bounding box center [331, 86] width 28 height 11
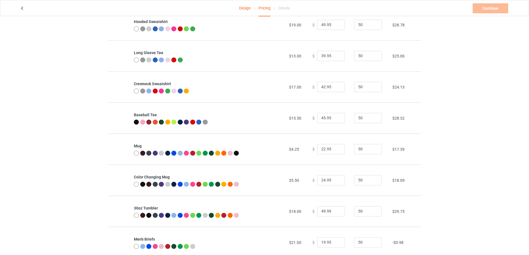
scroll to position [185, 0]
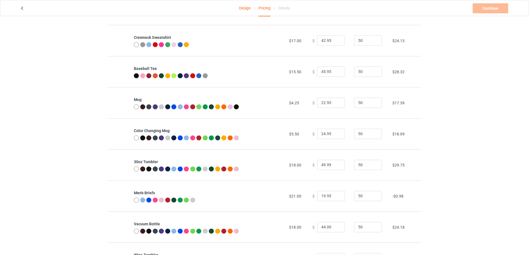
type input "39.95"
drag, startPoint x: 322, startPoint y: 196, endPoint x: 317, endPoint y: 198, distance: 5.2
click at [317, 198] on input "19.95" at bounding box center [331, 196] width 28 height 11
type input "39.95"
drag, startPoint x: 322, startPoint y: 136, endPoint x: 316, endPoint y: 135, distance: 5.8
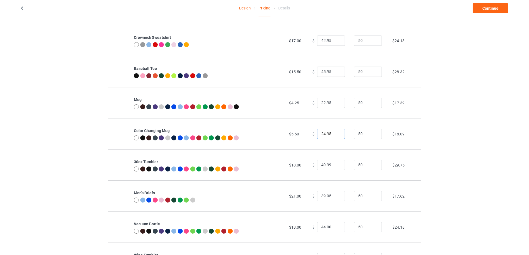
click at [317, 135] on input "24.95" at bounding box center [331, 134] width 28 height 11
type input "30.95"
drag, startPoint x: 323, startPoint y: 103, endPoint x: 319, endPoint y: 105, distance: 4.2
click at [319, 105] on input "22.95" at bounding box center [331, 103] width 28 height 11
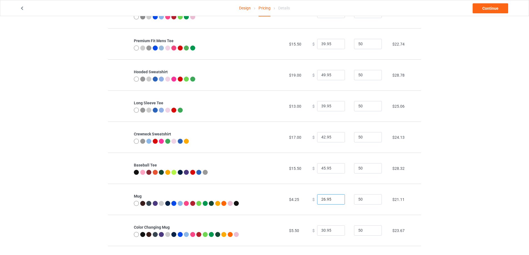
scroll to position [139, 0]
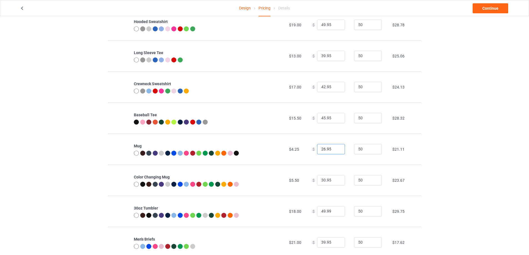
type input "26.95"
click at [322, 179] on input "30.95" at bounding box center [331, 180] width 28 height 11
type input "30.95"
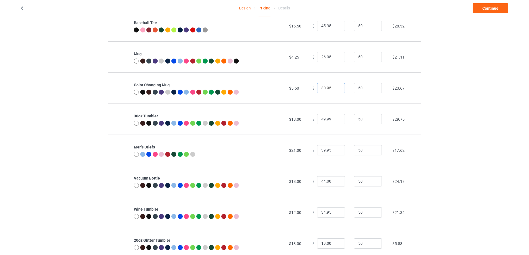
scroll to position [231, 0]
drag, startPoint x: 322, startPoint y: 151, endPoint x: 317, endPoint y: 154, distance: 6.2
click at [317, 154] on input "39.95" at bounding box center [331, 150] width 28 height 11
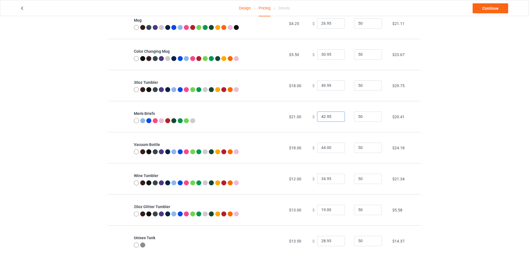
scroll to position [278, 0]
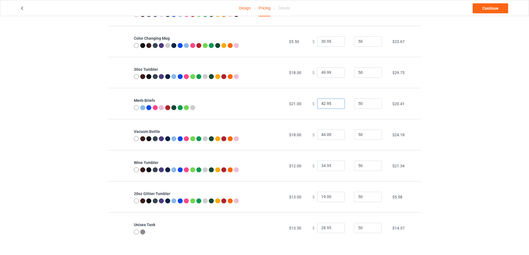
type input "42.95"
click at [323, 136] on input "44.00" at bounding box center [331, 135] width 28 height 11
click at [327, 135] on input "49.00" at bounding box center [331, 135] width 28 height 11
drag, startPoint x: 328, startPoint y: 136, endPoint x: 324, endPoint y: 137, distance: 3.5
click at [324, 137] on input "49.00" at bounding box center [331, 135] width 28 height 11
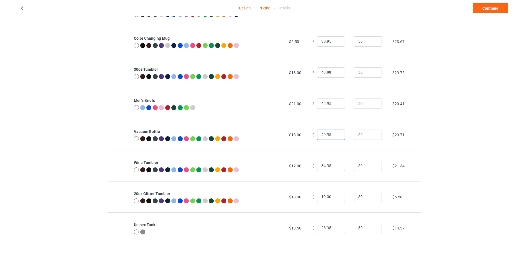
type input "49.95"
click at [322, 166] on input "34.95" at bounding box center [331, 166] width 28 height 11
type input "36.95"
drag, startPoint x: 328, startPoint y: 198, endPoint x: 324, endPoint y: 199, distance: 4.0
click at [324, 199] on input "19.00" at bounding box center [331, 197] width 28 height 11
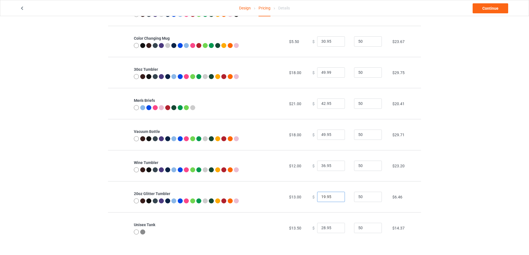
click at [321, 198] on input "19.95" at bounding box center [331, 197] width 28 height 11
type input "39.95"
drag, startPoint x: 322, startPoint y: 228, endPoint x: 315, endPoint y: 229, distance: 7.0
click at [317, 229] on input "28.95" at bounding box center [331, 228] width 28 height 11
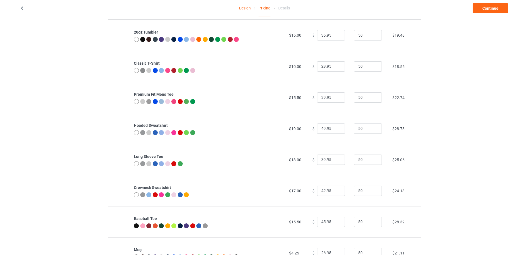
scroll to position [0, 0]
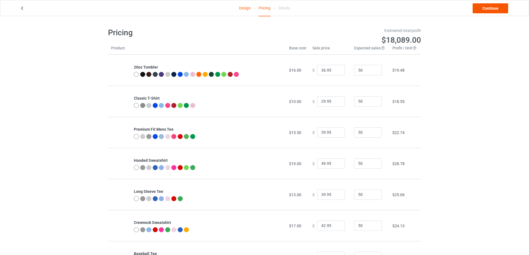
type input "36.95"
click at [489, 12] on link "Continue" at bounding box center [491, 8] width 36 height 10
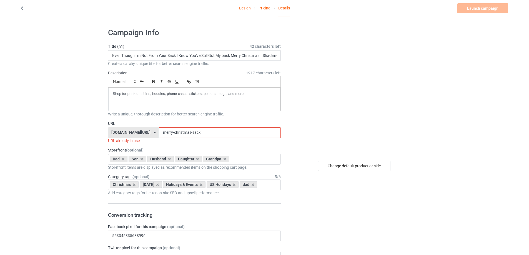
click at [186, 131] on input "merry-christmas-sack" at bounding box center [220, 133] width 122 height 11
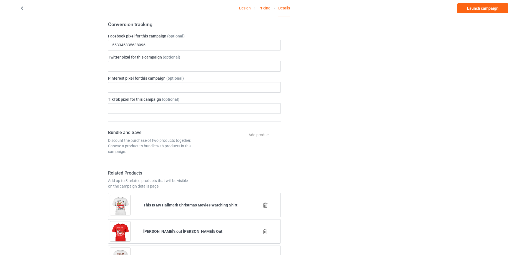
scroll to position [324, 0]
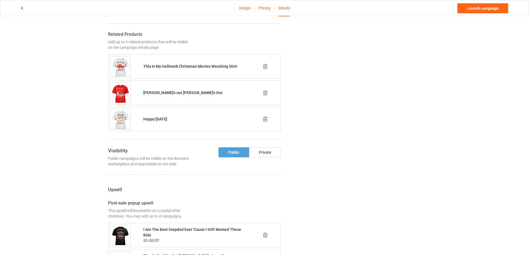
type input "merry-christmas-sack-99"
click at [266, 96] on icon at bounding box center [265, 93] width 7 height 6
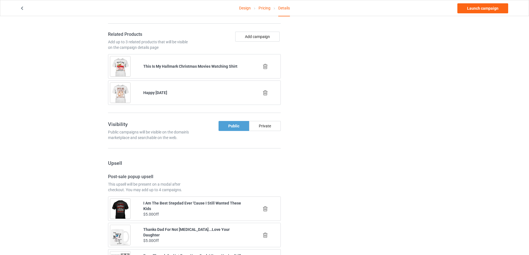
click at [266, 96] on icon at bounding box center [265, 93] width 7 height 6
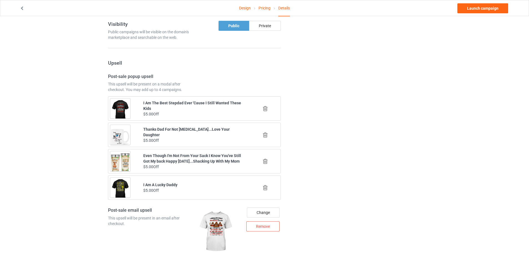
scroll to position [417, 0]
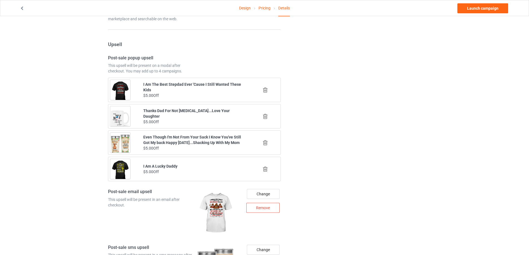
click at [264, 146] on icon at bounding box center [265, 143] width 7 height 6
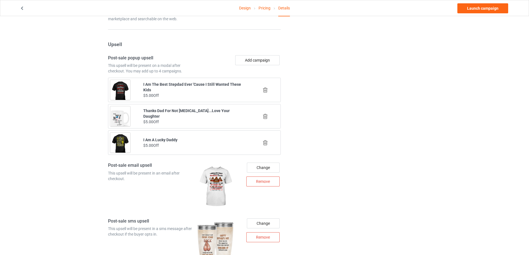
click at [263, 146] on icon at bounding box center [265, 143] width 7 height 6
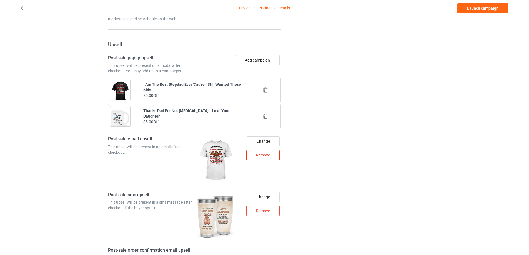
click at [257, 160] on div "Remove" at bounding box center [262, 155] width 33 height 10
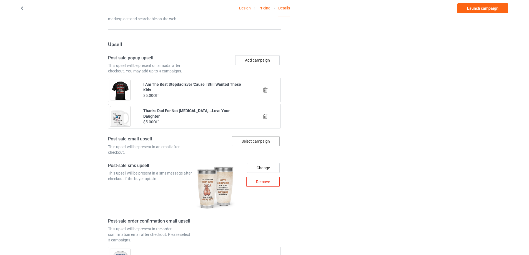
click at [264, 187] on div "Remove" at bounding box center [262, 182] width 33 height 10
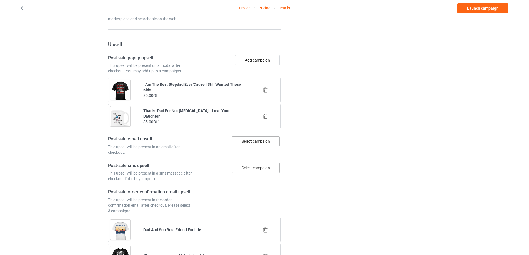
click at [264, 93] on icon at bounding box center [265, 90] width 7 height 6
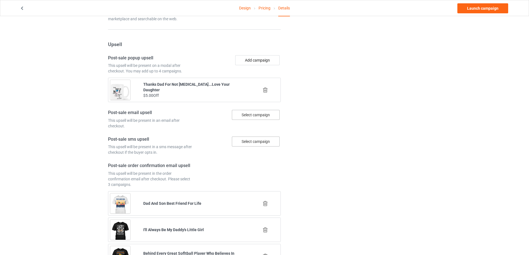
click at [266, 93] on icon at bounding box center [265, 90] width 7 height 6
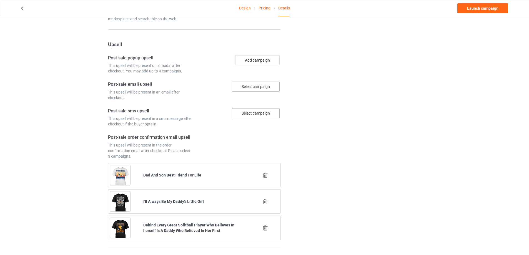
scroll to position [454, 0]
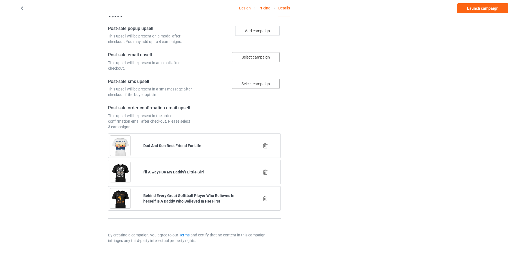
click at [269, 202] on div at bounding box center [265, 199] width 33 height 14
click at [265, 199] on icon at bounding box center [265, 199] width 7 height 6
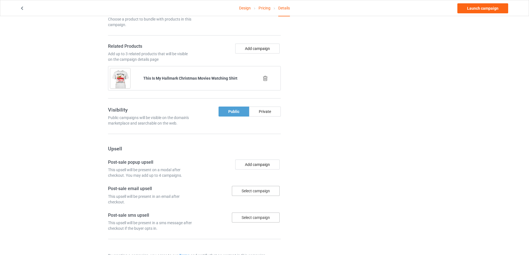
scroll to position [428, 0]
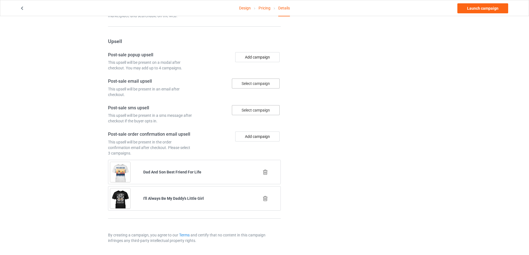
click at [266, 198] on icon at bounding box center [265, 199] width 7 height 6
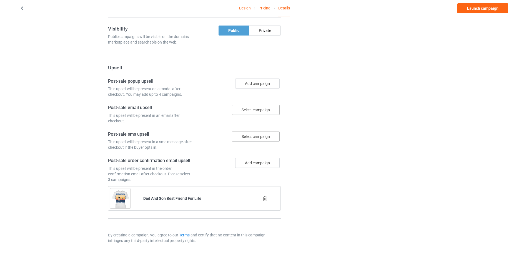
click at [266, 197] on icon at bounding box center [265, 199] width 7 height 6
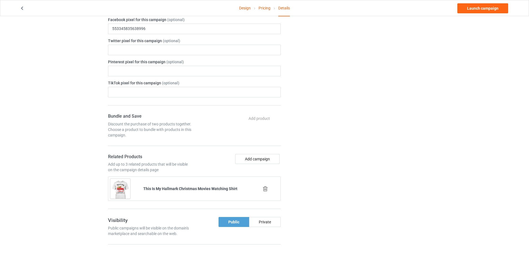
scroll to position [188, 0]
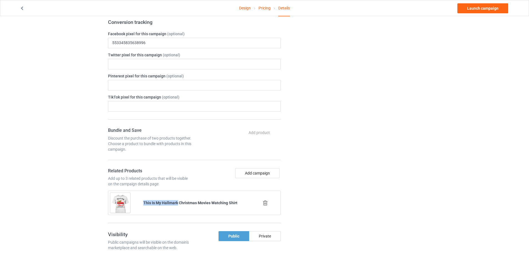
drag, startPoint x: 142, startPoint y: 209, endPoint x: 178, endPoint y: 211, distance: 35.9
click at [178, 210] on div "This Is My Hallmark Christmas Movies Watching Shirt" at bounding box center [194, 202] width 110 height 13
copy b "This Is My Hallmark"
click at [263, 206] on icon at bounding box center [265, 203] width 7 height 6
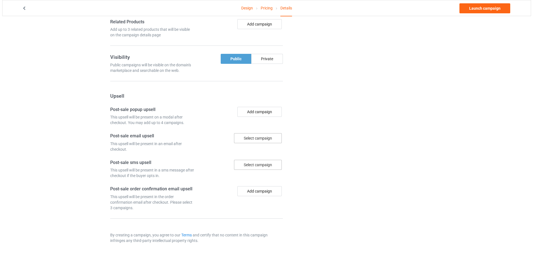
scroll to position [344, 0]
click at [262, 193] on button "Add campaign" at bounding box center [257, 191] width 44 height 10
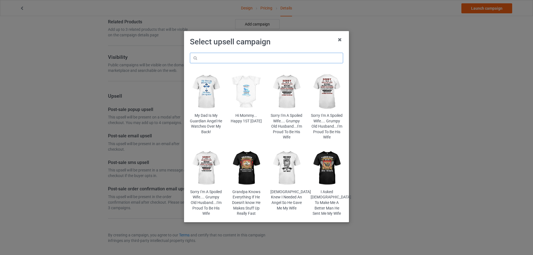
click at [226, 56] on input "text" at bounding box center [266, 58] width 153 height 11
paste input "This Is My Hallmark"
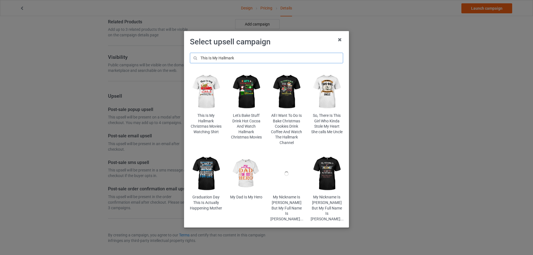
type input "This Is My Hallmark"
click at [207, 103] on img at bounding box center [206, 92] width 33 height 41
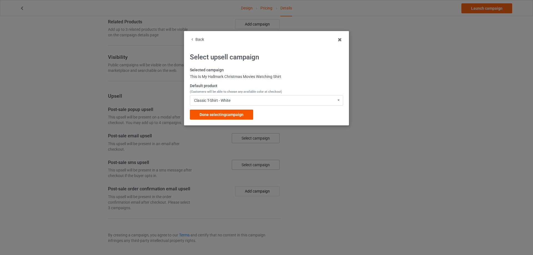
click at [247, 116] on div "Done selecting campaign" at bounding box center [221, 115] width 63 height 10
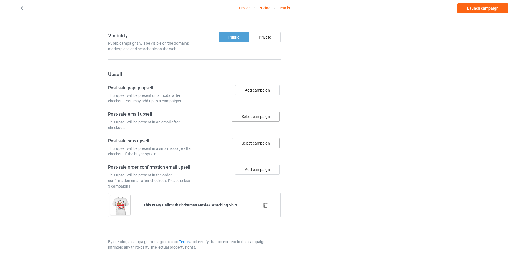
scroll to position [373, 0]
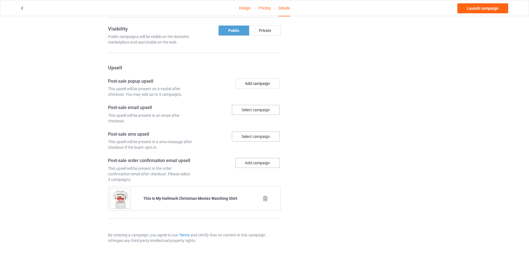
click at [264, 165] on button "Add campaign" at bounding box center [257, 163] width 44 height 10
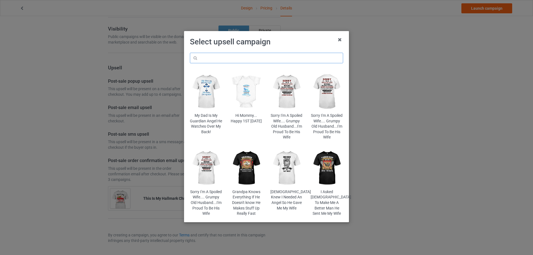
click at [236, 61] on input "text" at bounding box center [266, 58] width 153 height 11
click at [342, 39] on icon at bounding box center [340, 39] width 9 height 9
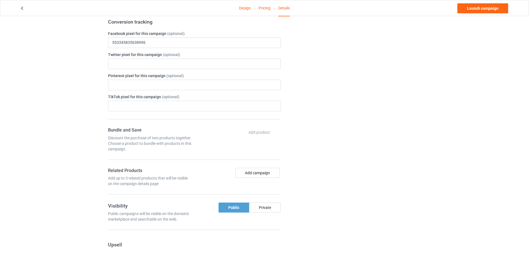
scroll to position [234, 0]
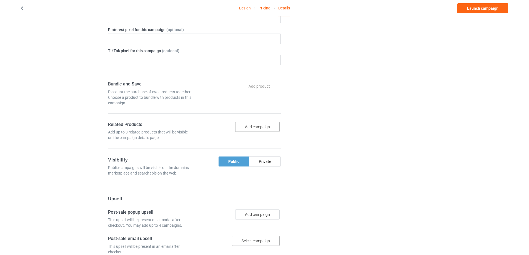
click at [261, 132] on button "Add campaign" at bounding box center [257, 127] width 44 height 10
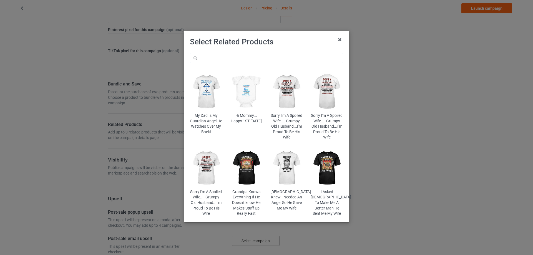
click at [244, 55] on input "text" at bounding box center [266, 58] width 153 height 11
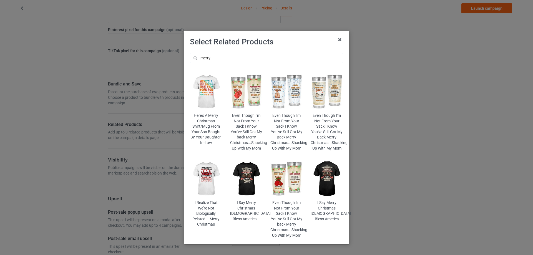
type input "merry"
click at [203, 181] on img at bounding box center [206, 179] width 33 height 41
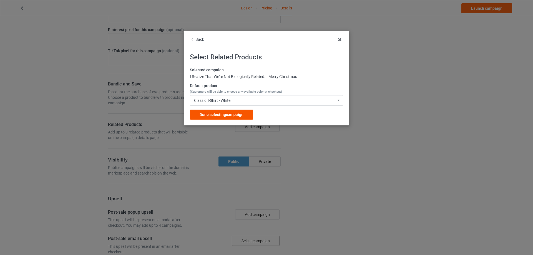
click at [229, 114] on span "Done selecting campaign" at bounding box center [222, 115] width 44 height 4
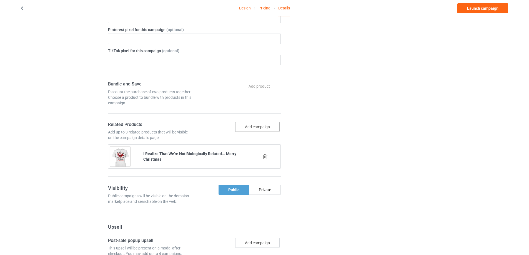
click at [263, 132] on button "Add campaign" at bounding box center [257, 127] width 44 height 10
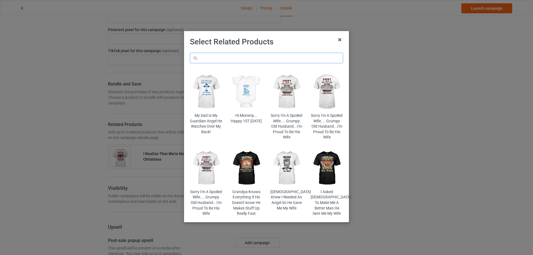
click at [226, 60] on input "text" at bounding box center [266, 58] width 153 height 11
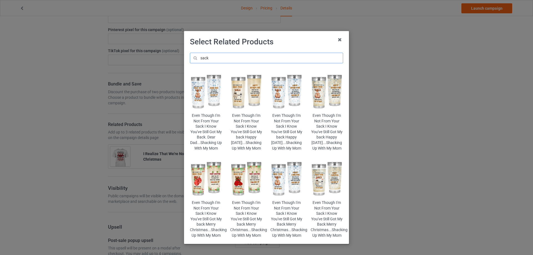
type input "sack"
click at [244, 97] on img at bounding box center [246, 92] width 33 height 41
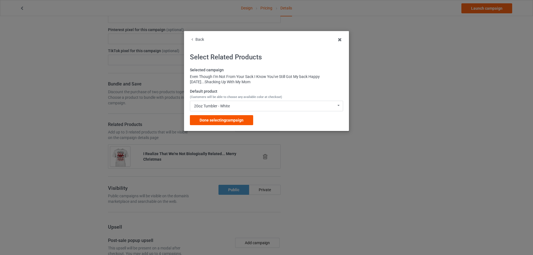
click at [233, 118] on span "Done selecting campaign" at bounding box center [222, 120] width 44 height 4
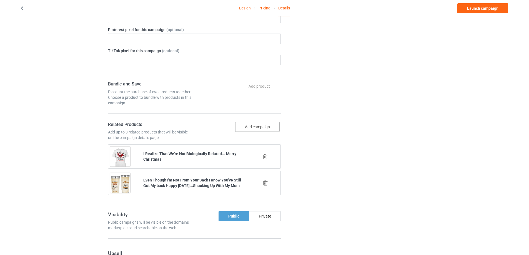
click at [254, 132] on button "Add campaign" at bounding box center [257, 127] width 44 height 10
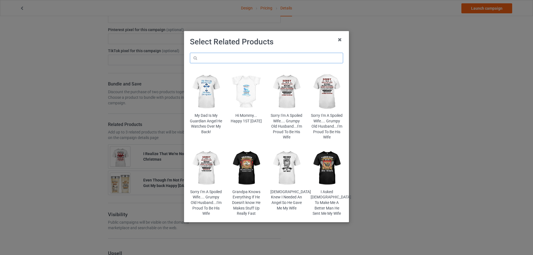
click at [251, 61] on input "text" at bounding box center [266, 58] width 153 height 11
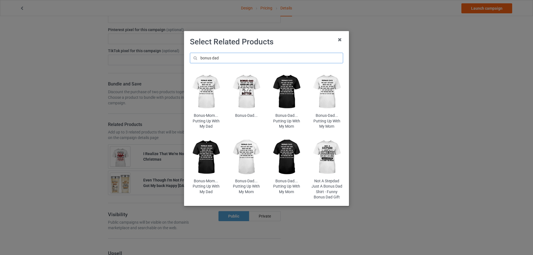
type input "bonus dad"
click at [326, 151] on img at bounding box center [327, 157] width 33 height 41
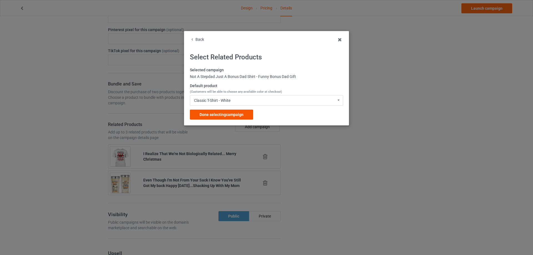
click at [229, 117] on span "Done selecting campaign" at bounding box center [222, 115] width 44 height 4
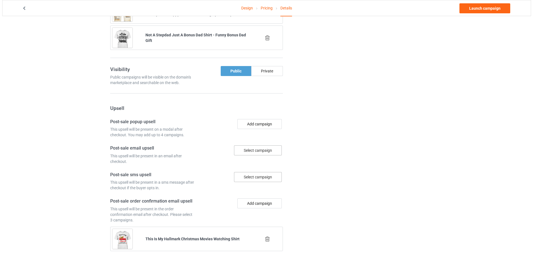
scroll to position [419, 0]
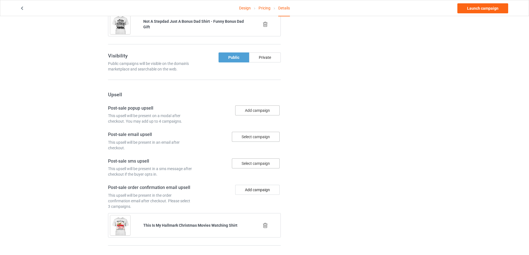
click at [251, 116] on button "Add campaign" at bounding box center [257, 111] width 44 height 10
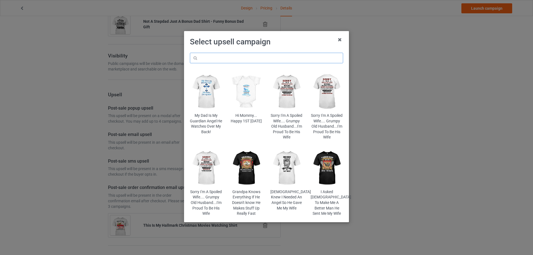
click at [237, 59] on input "text" at bounding box center [266, 58] width 153 height 11
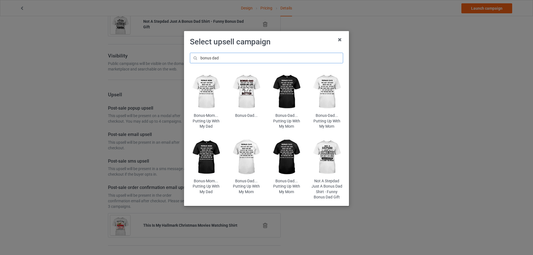
type input "bonus dad"
click at [285, 94] on img at bounding box center [287, 92] width 33 height 41
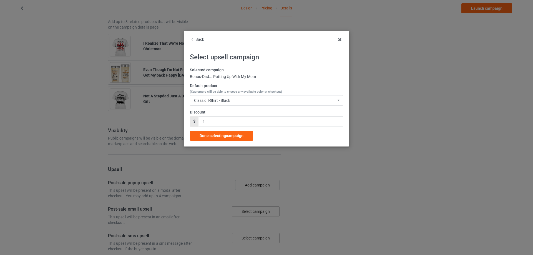
scroll to position [419, 0]
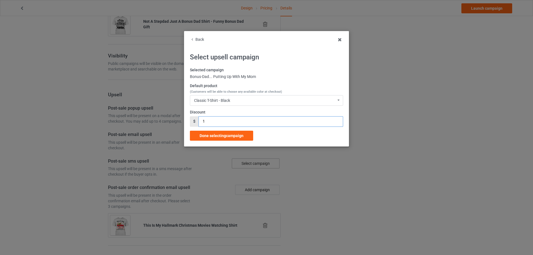
drag, startPoint x: 203, startPoint y: 122, endPoint x: 198, endPoint y: 123, distance: 5.7
click at [198, 123] on div "$ 1" at bounding box center [266, 121] width 153 height 11
type input "5"
click at [218, 136] on span "Done selecting campaign" at bounding box center [222, 136] width 44 height 4
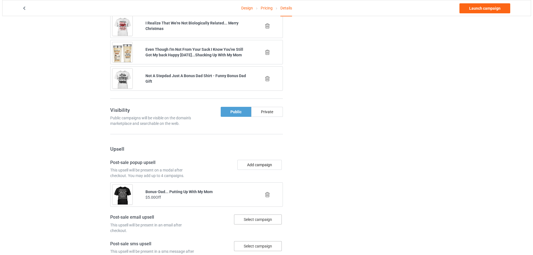
scroll to position [410, 0]
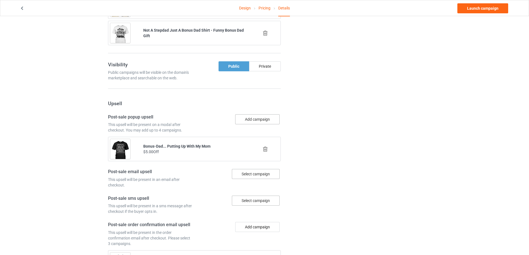
click at [249, 124] on button "Add campaign" at bounding box center [257, 119] width 44 height 10
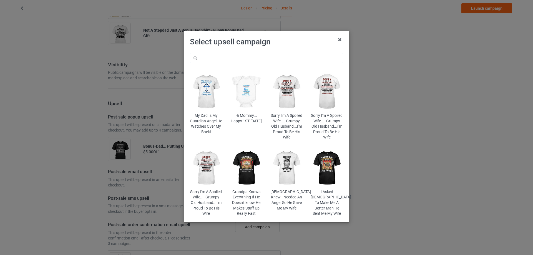
click at [240, 58] on input "text" at bounding box center [266, 58] width 153 height 11
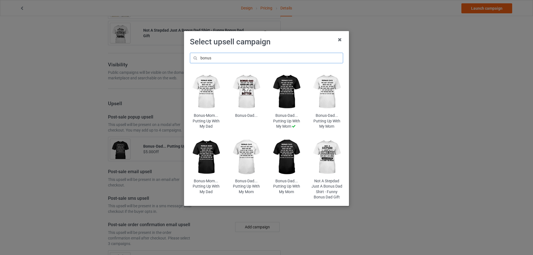
type input "bonus"
click at [326, 88] on img at bounding box center [327, 92] width 33 height 41
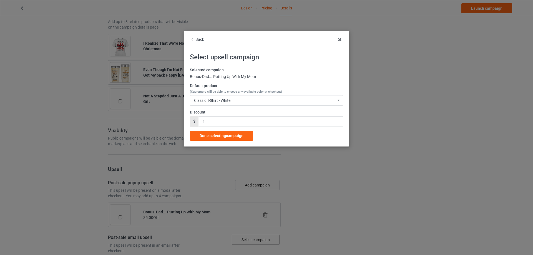
scroll to position [410, 0]
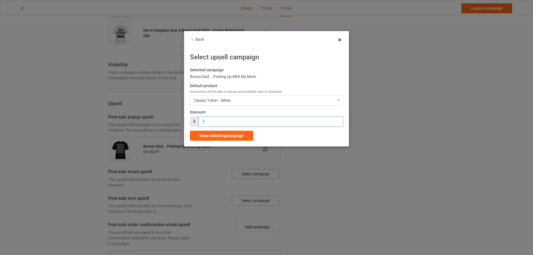
drag, startPoint x: 208, startPoint y: 122, endPoint x: 192, endPoint y: 128, distance: 17.0
click at [192, 128] on div "Selected campaign Bonus-Dad... Putting Up With My Mom Default product (Customer…" at bounding box center [266, 104] width 153 height 73
type input "5"
click at [230, 137] on span "Done selecting campaign" at bounding box center [222, 136] width 44 height 4
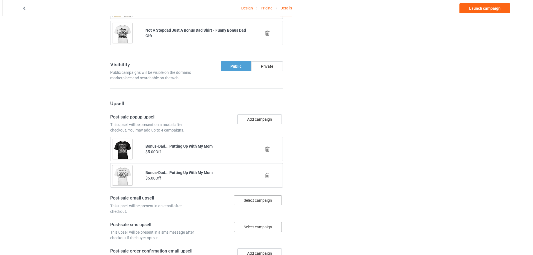
scroll to position [503, 0]
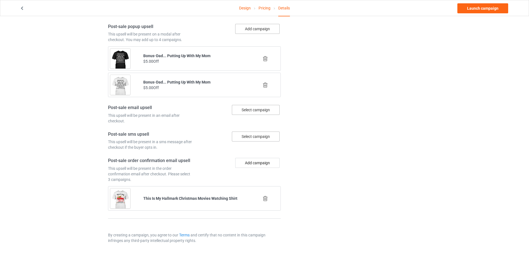
click at [261, 33] on button "Add campaign" at bounding box center [257, 29] width 44 height 10
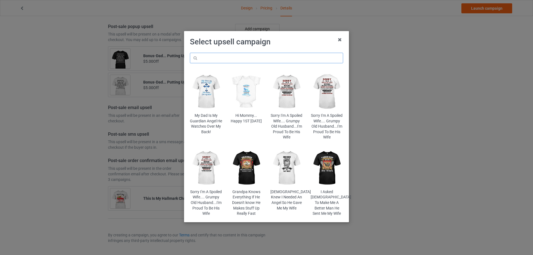
click at [260, 58] on input "text" at bounding box center [266, 58] width 153 height 11
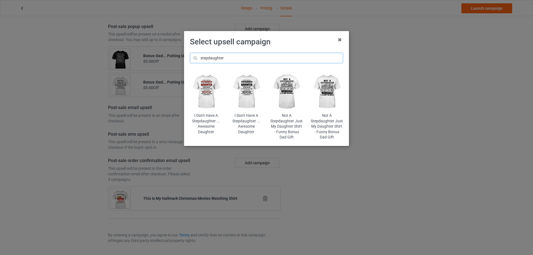
drag, startPoint x: 232, startPoint y: 59, endPoint x: 181, endPoint y: 59, distance: 50.3
click at [181, 59] on div "Select upsell campaign stepdaughter I Don't Have A Stepdaughter ... Awesome Dau…" at bounding box center [266, 127] width 533 height 255
type input "stepdaughter"
click at [331, 96] on img at bounding box center [327, 92] width 33 height 41
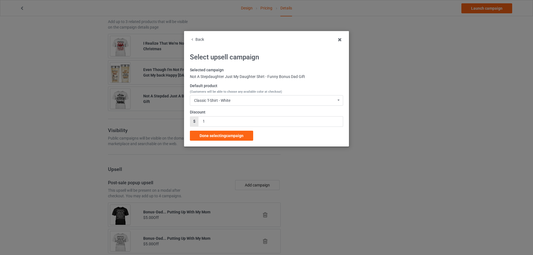
scroll to position [503, 0]
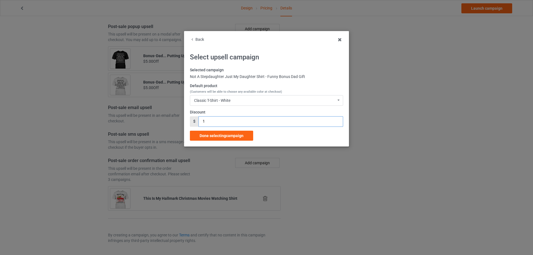
click at [189, 122] on div "Back Select upsell campaign Selected campaign Not A Stepdaughter Just My Daught…" at bounding box center [266, 89] width 165 height 116
type input "5"
click at [214, 134] on span "Done selecting campaign" at bounding box center [222, 136] width 44 height 4
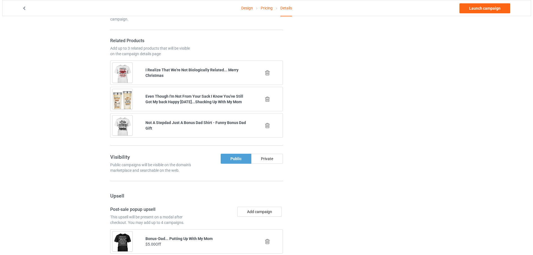
scroll to position [410, 0]
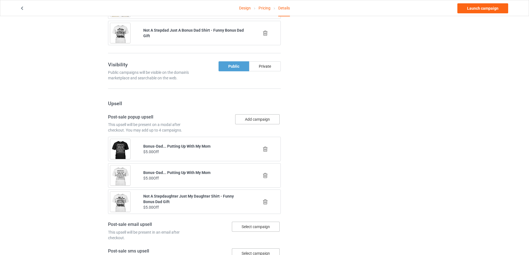
click at [247, 124] on button "Add campaign" at bounding box center [257, 119] width 44 height 10
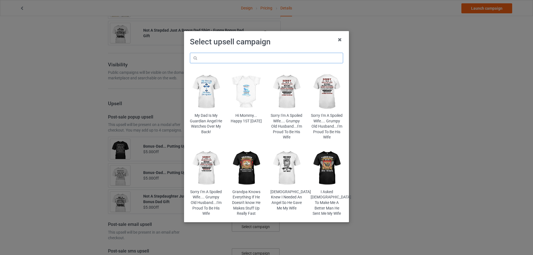
click at [244, 59] on input "text" at bounding box center [266, 58] width 153 height 11
paste input "stepdaughter"
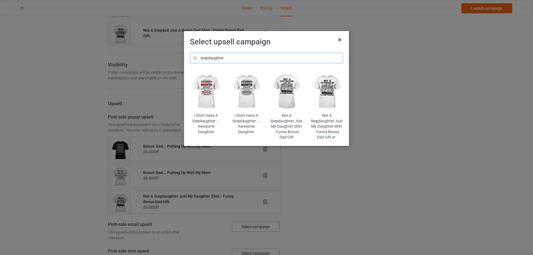
type input "stepdaughter"
click at [209, 93] on img at bounding box center [206, 92] width 33 height 41
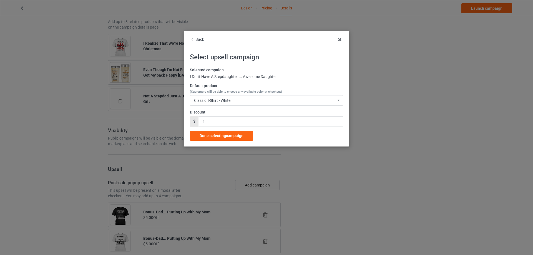
scroll to position [410, 0]
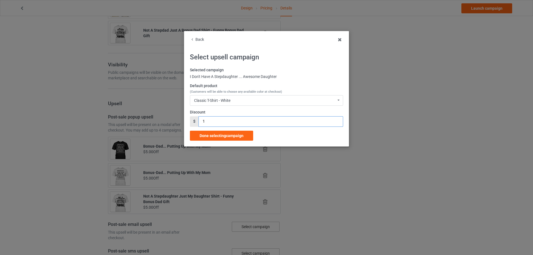
drag, startPoint x: 211, startPoint y: 124, endPoint x: 194, endPoint y: 123, distance: 16.7
click at [194, 123] on div "$ 1" at bounding box center [266, 121] width 153 height 11
type input "5"
click at [230, 139] on div "Done selecting campaign" at bounding box center [221, 136] width 63 height 10
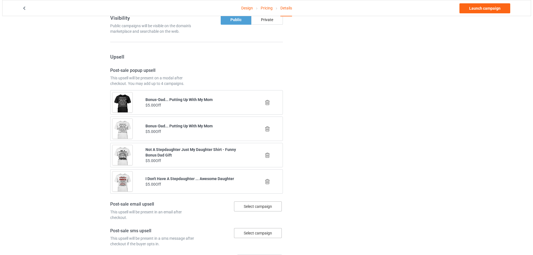
scroll to position [503, 0]
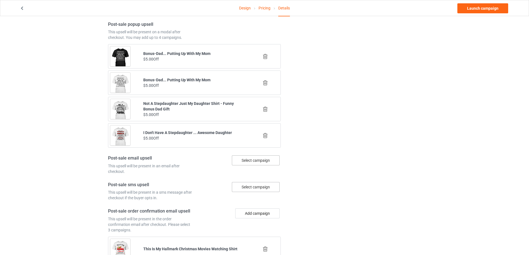
click at [251, 166] on div "Select campaign" at bounding box center [256, 161] width 48 height 10
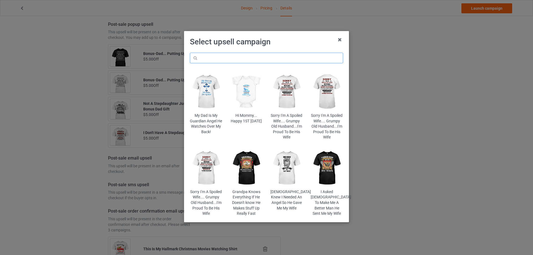
click at [231, 61] on input "text" at bounding box center [266, 58] width 153 height 11
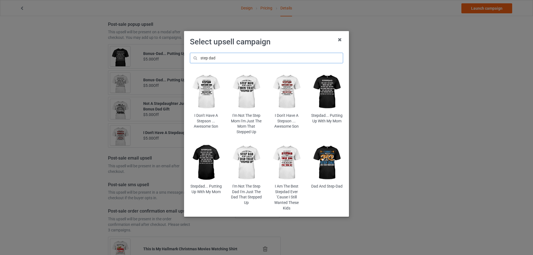
drag, startPoint x: 216, startPoint y: 58, endPoint x: 182, endPoint y: 65, distance: 35.0
click at [182, 65] on div "Select upsell campaign step dad I Don't Have A [PERSON_NAME] ... Awesome Son I'…" at bounding box center [266, 127] width 533 height 255
type input "step dad"
click at [291, 161] on img at bounding box center [287, 163] width 33 height 41
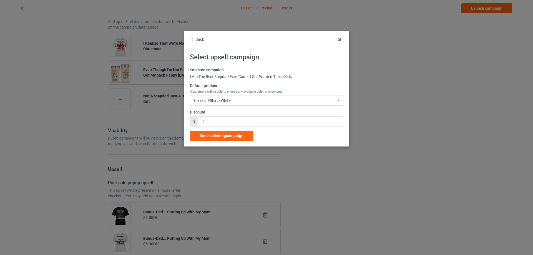
scroll to position [503, 0]
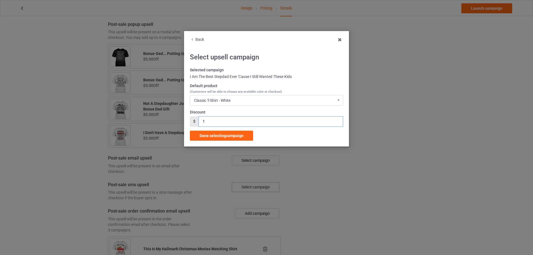
drag, startPoint x: 208, startPoint y: 119, endPoint x: 202, endPoint y: 123, distance: 7.2
click at [202, 123] on input "1" at bounding box center [271, 121] width 144 height 11
type input "5"
click at [222, 134] on span "Done selecting campaign" at bounding box center [222, 136] width 44 height 4
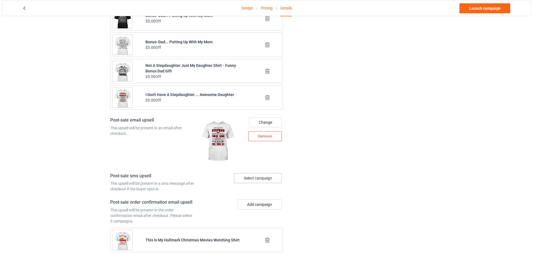
scroll to position [576, 0]
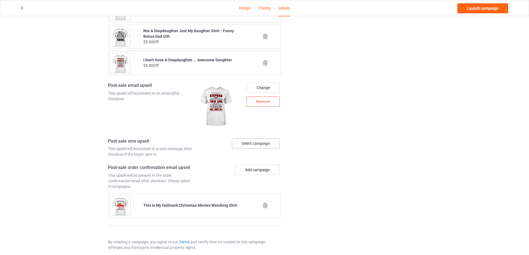
click at [253, 149] on div "Select campaign" at bounding box center [256, 144] width 48 height 10
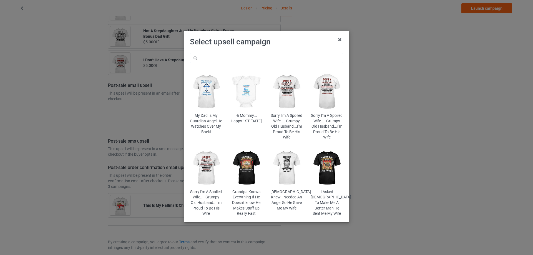
click at [241, 62] on input "text" at bounding box center [266, 58] width 153 height 11
paste input "step dad"
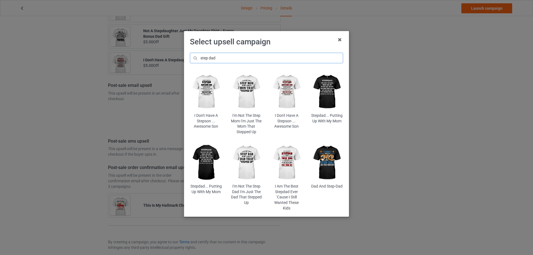
type input "step dad"
click at [250, 161] on img at bounding box center [246, 163] width 33 height 41
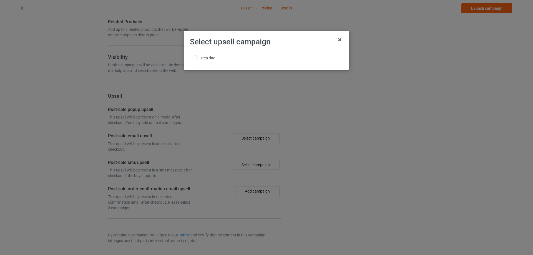
scroll to position [344, 0]
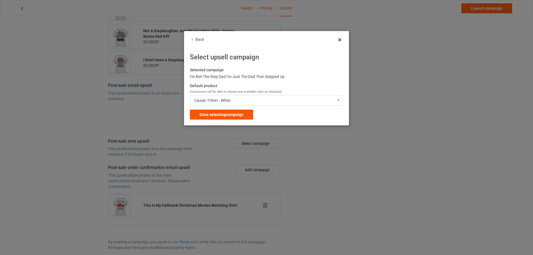
click at [228, 114] on span "Done selecting campaign" at bounding box center [222, 115] width 44 height 4
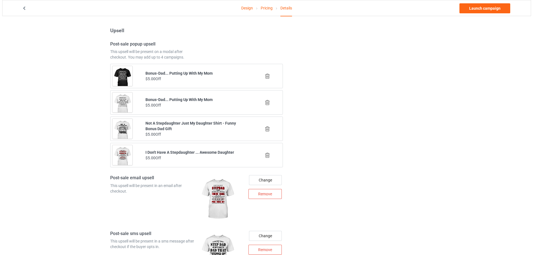
scroll to position [620, 0]
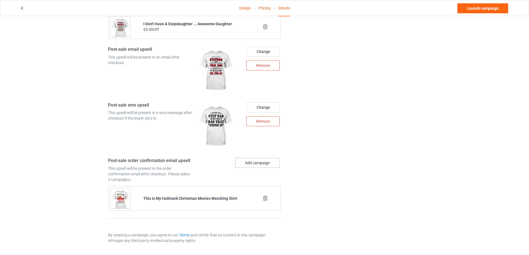
click at [259, 162] on button "Add campaign" at bounding box center [257, 163] width 44 height 10
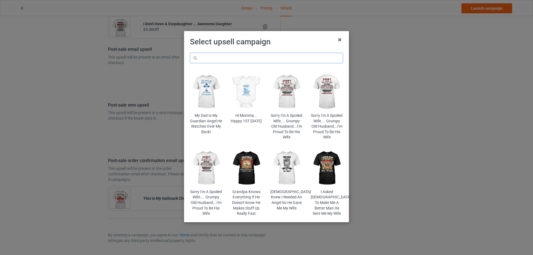
click at [229, 61] on input "text" at bounding box center [266, 58] width 153 height 11
paste input "step dad"
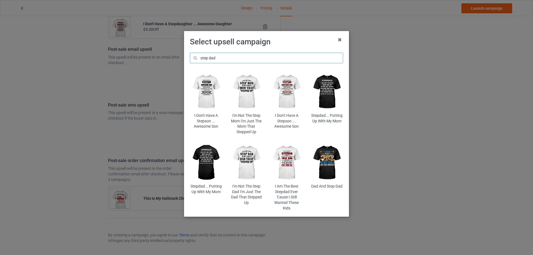
type input "step dad"
click at [288, 96] on img at bounding box center [287, 92] width 33 height 41
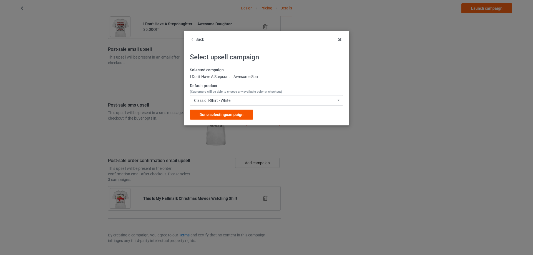
click at [221, 111] on div "Done selecting campaign" at bounding box center [221, 115] width 63 height 10
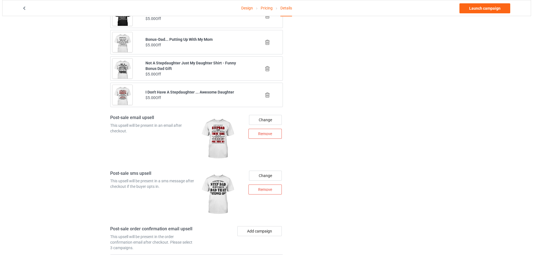
scroll to position [646, 0]
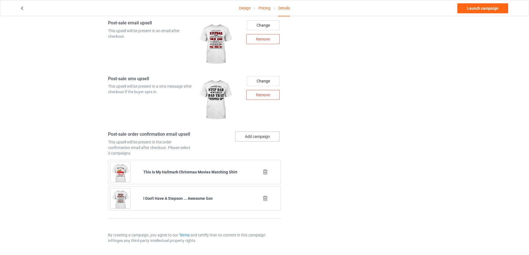
click at [264, 136] on button "Add campaign" at bounding box center [257, 137] width 44 height 10
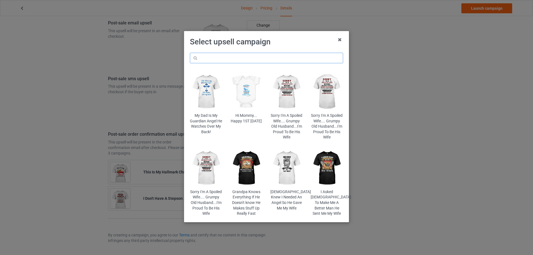
click at [243, 56] on input "text" at bounding box center [266, 58] width 153 height 11
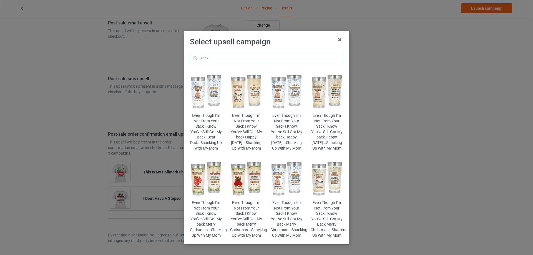
type input "sack"
click at [284, 97] on img at bounding box center [287, 92] width 33 height 41
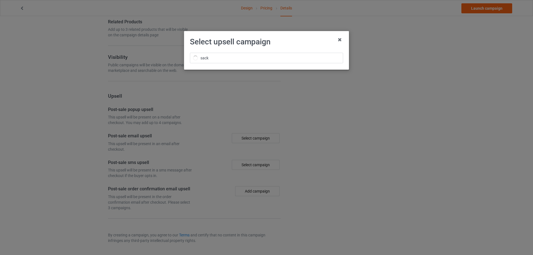
scroll to position [646, 0]
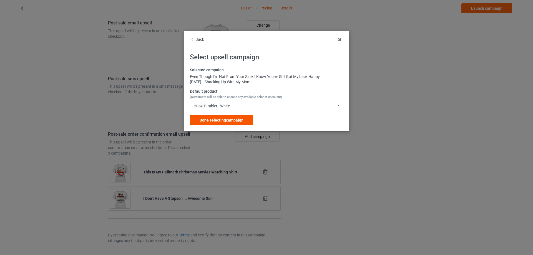
click at [233, 119] on span "Done selecting campaign" at bounding box center [222, 120] width 44 height 4
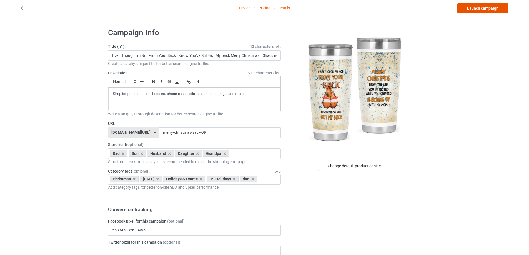
click at [478, 9] on link "Launch campaign" at bounding box center [483, 8] width 51 height 10
